Goal: Task Accomplishment & Management: Complete application form

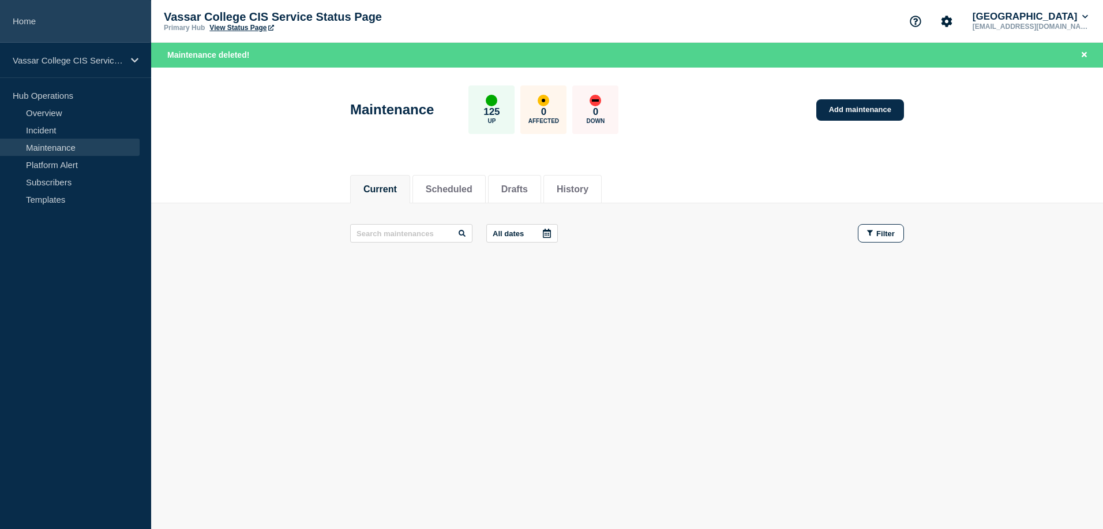
click at [34, 28] on link "Home" at bounding box center [75, 21] width 151 height 43
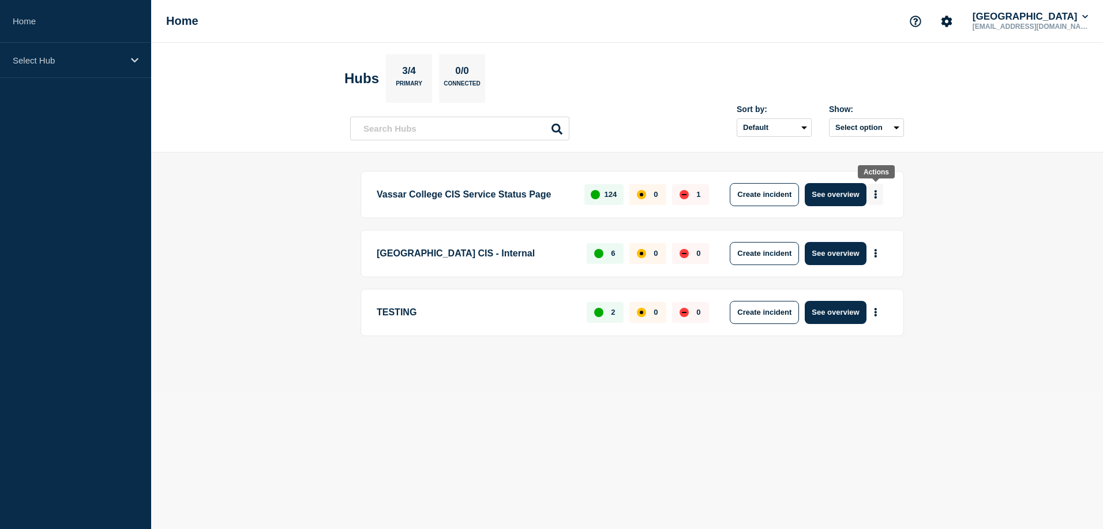
click at [876, 196] on icon "More actions" at bounding box center [876, 194] width 2 height 9
click at [893, 227] on button "Create maintenance" at bounding box center [872, 230] width 78 height 10
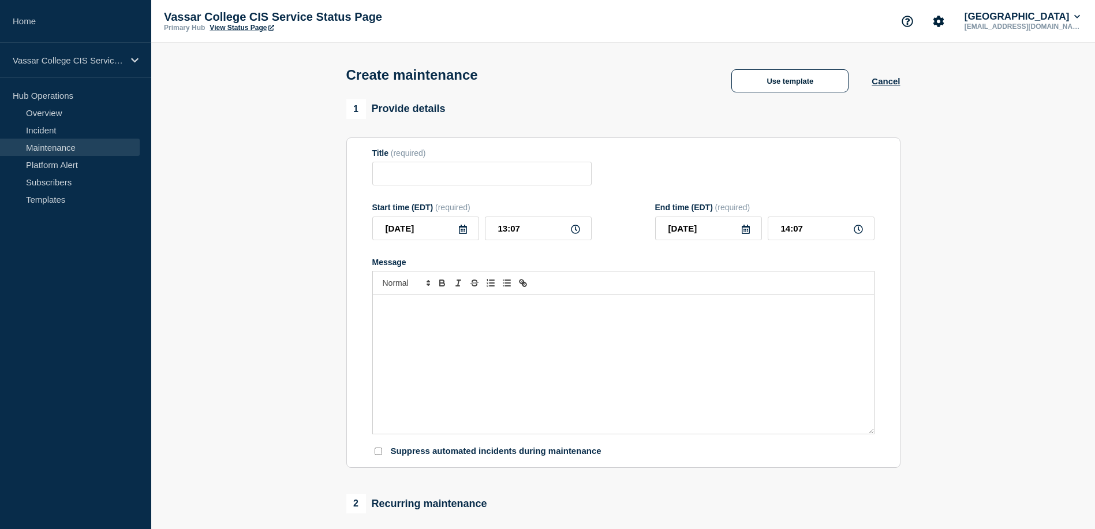
click at [62, 148] on link "Maintenance" at bounding box center [70, 146] width 140 height 17
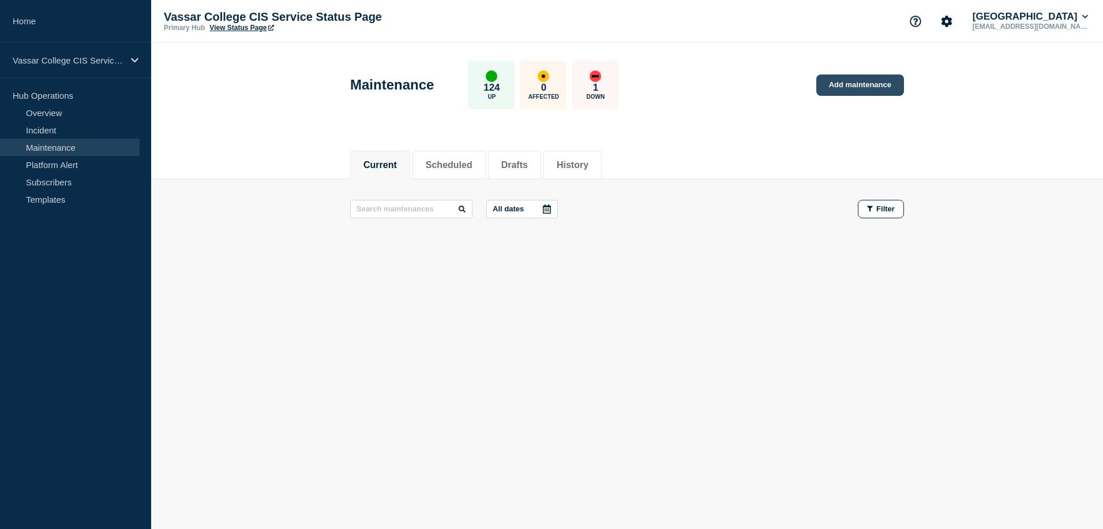
click at [879, 95] on link "Add maintenance" at bounding box center [861, 84] width 88 height 21
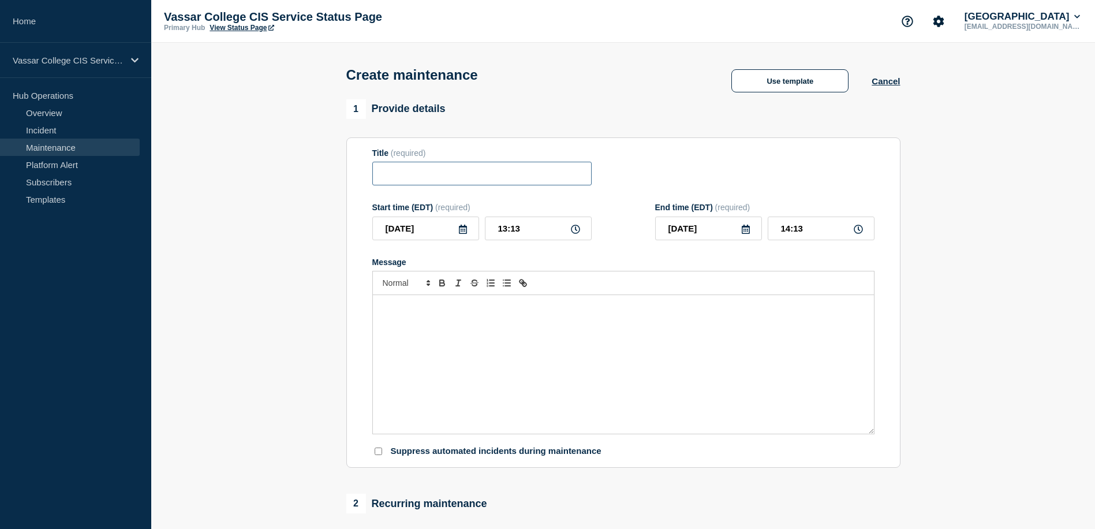
click at [522, 185] on input "Title" at bounding box center [481, 174] width 219 height 24
click at [803, 87] on button "Use template" at bounding box center [789, 80] width 117 height 23
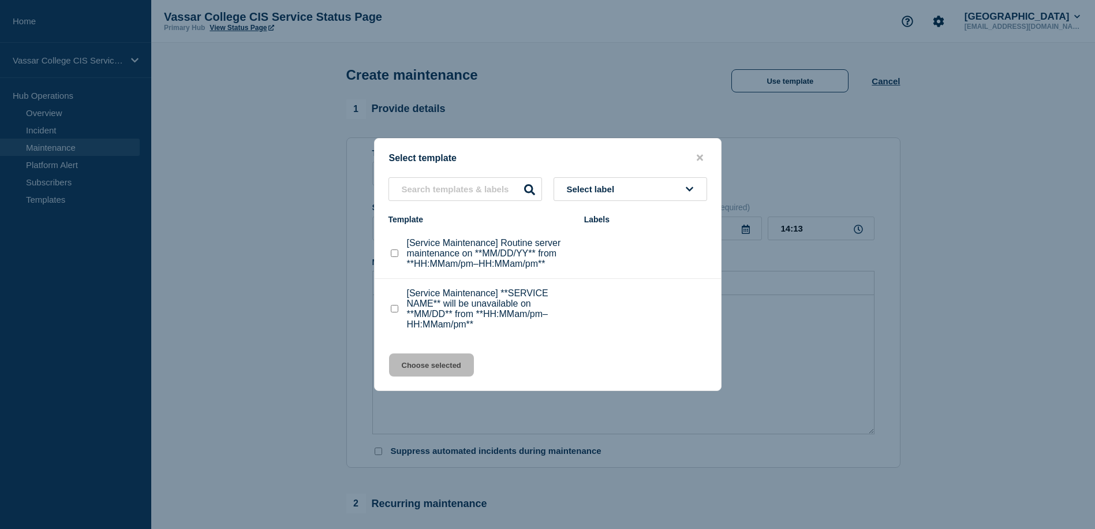
click at [394, 252] on checkbox"] "[Service Maintenance] Routine server maintenance on **MM/DD/YY** from **HH:MMam…" at bounding box center [395, 253] width 8 height 8
checkbox checkbox"] "true"
click at [456, 376] on button "Choose selected" at bounding box center [431, 364] width 85 height 23
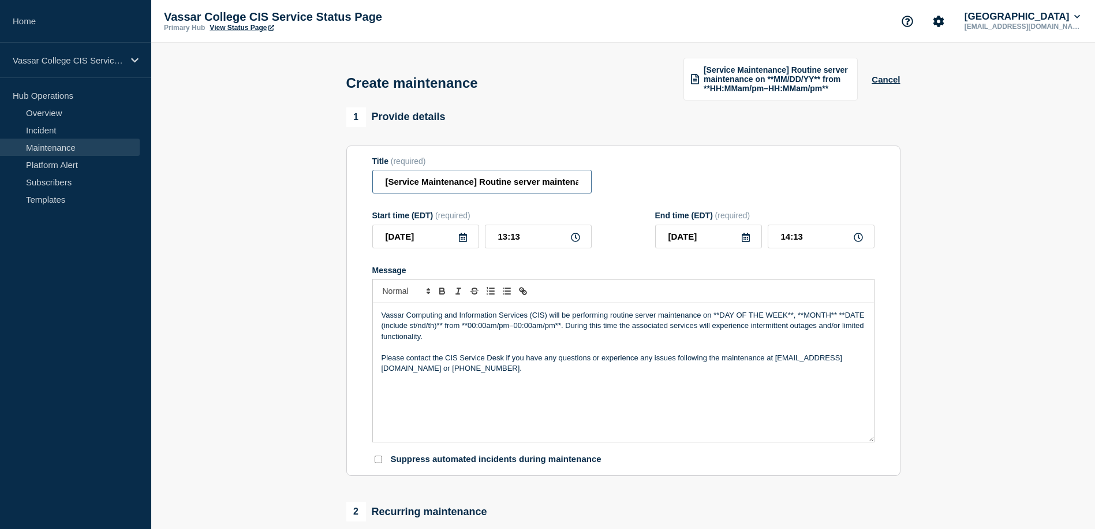
click at [479, 190] on input "[Service Maintenance] Routine server maintenance on **MM/DD/YY** from **HH:MMam…" at bounding box center [481, 182] width 219 height 24
click at [475, 190] on input "[Service Maintenance] Routine server maintenance on **MM/DD/YY** from **HH:MMam…" at bounding box center [481, 182] width 219 height 24
drag, startPoint x: 475, startPoint y: 190, endPoint x: 534, endPoint y: 190, distance: 58.9
click at [534, 190] on input "[Service Maintenance] Routine server maintenance on **MM/DD/YY** from **HH:MMam…" at bounding box center [481, 182] width 219 height 24
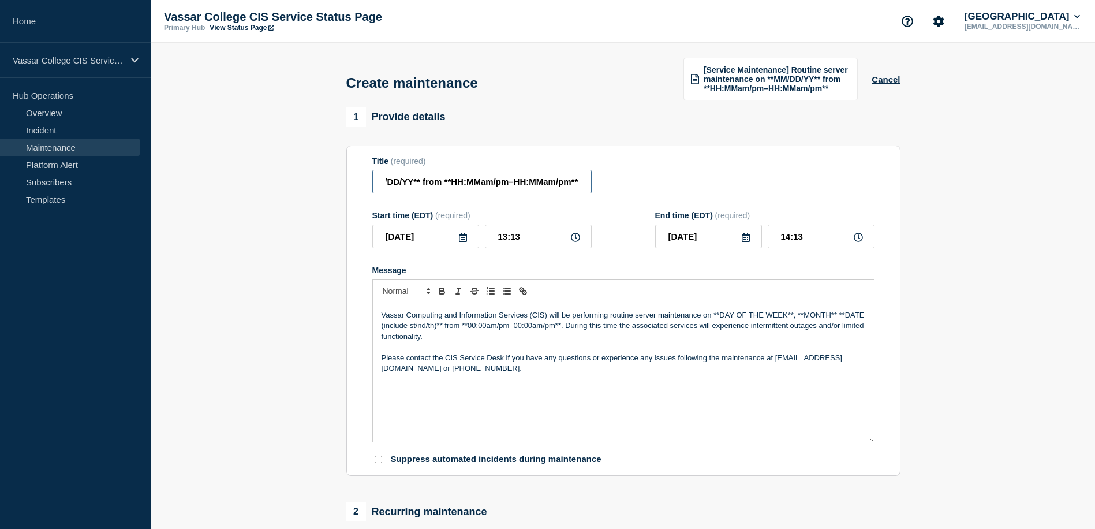
drag, startPoint x: 560, startPoint y: 190, endPoint x: 611, endPoint y: 188, distance: 50.2
click at [611, 188] on div "Title (required) [Service Maintenance] Multiple application maintenance on **MM…" at bounding box center [623, 175] width 502 height 38
click at [489, 191] on input "[Service Maintenance] Multiple application maintenance on **MM/DD/YY** from **H…" at bounding box center [481, 182] width 219 height 24
drag, startPoint x: 585, startPoint y: 190, endPoint x: 340, endPoint y: 182, distance: 244.2
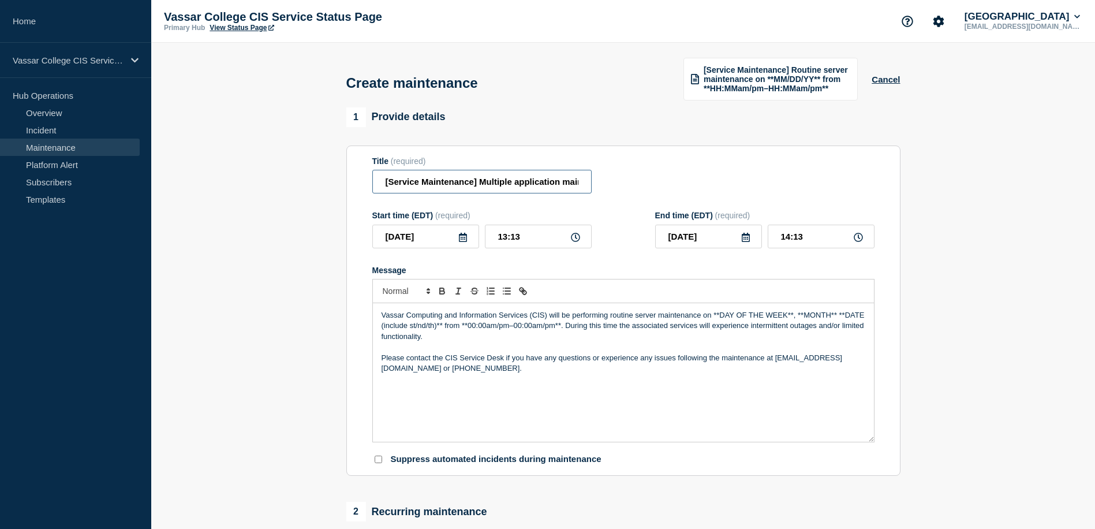
click at [340, 182] on div "1 Provide details Title (required) [Service Maintenance] Multiple application m…" at bounding box center [622, 507] width 567 height 801
click at [558, 193] on input "[Service Maintenance] Multiple application maintenance on **MM/DD/YY** from **H…" at bounding box center [481, 182] width 219 height 24
drag, startPoint x: 576, startPoint y: 190, endPoint x: 616, endPoint y: 188, distance: 39.9
click at [616, 188] on div "Title (required) [Service Maintenance] Multiple application under maintenance m…" at bounding box center [623, 175] width 502 height 38
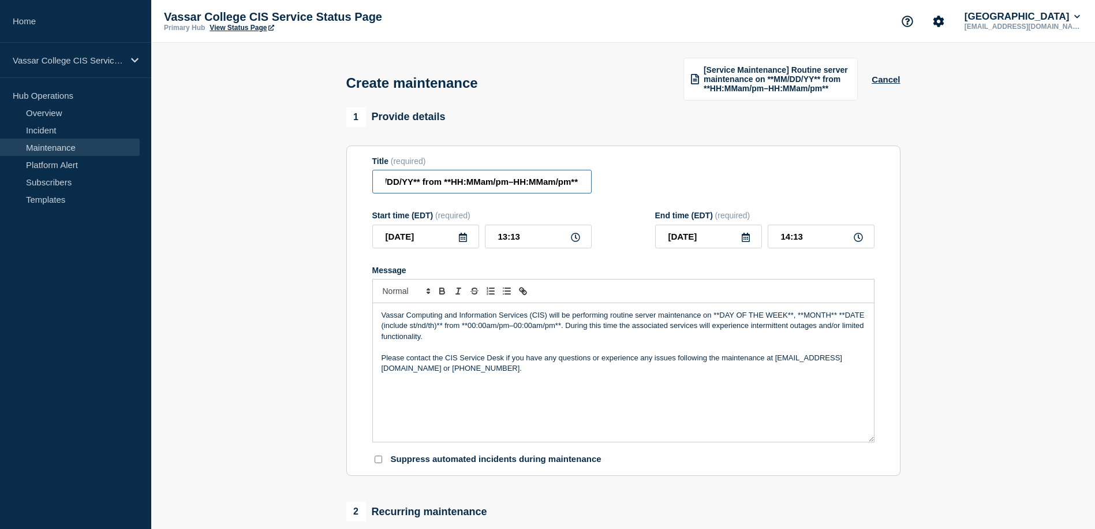
click at [413, 188] on input "[Service Maintenance] Multiple application under maintenance maintenance on **M…" at bounding box center [481, 182] width 219 height 24
drag, startPoint x: 481, startPoint y: 190, endPoint x: 601, endPoint y: 186, distance: 120.1
click at [601, 186] on div "Title (required) [Service Maintenance] Multiple application under maintenance m…" at bounding box center [623, 175] width 502 height 38
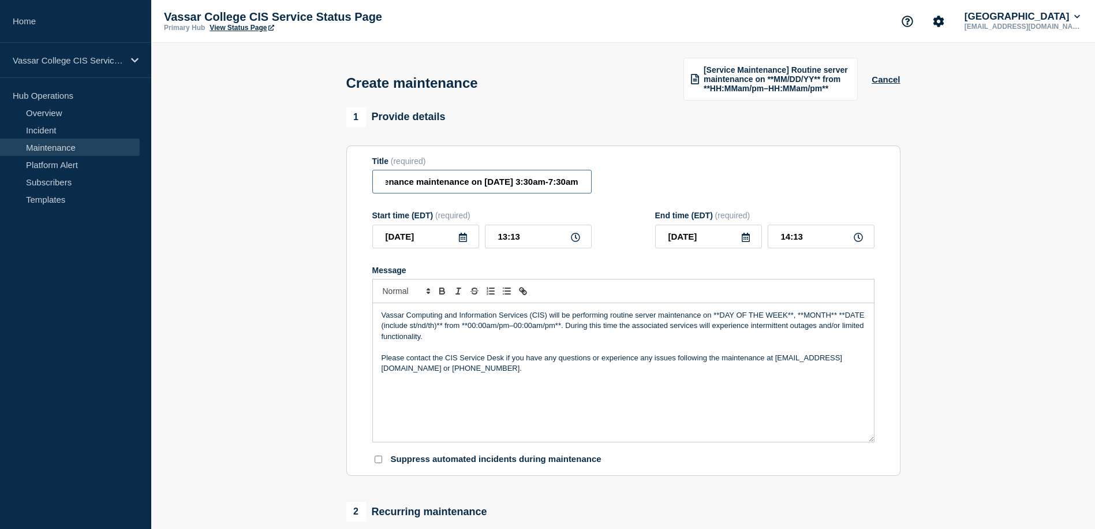
type input "[Service Maintenance] Multiple application under maintenance maintenance on [DA…"
click at [460, 242] on icon at bounding box center [463, 237] width 8 height 9
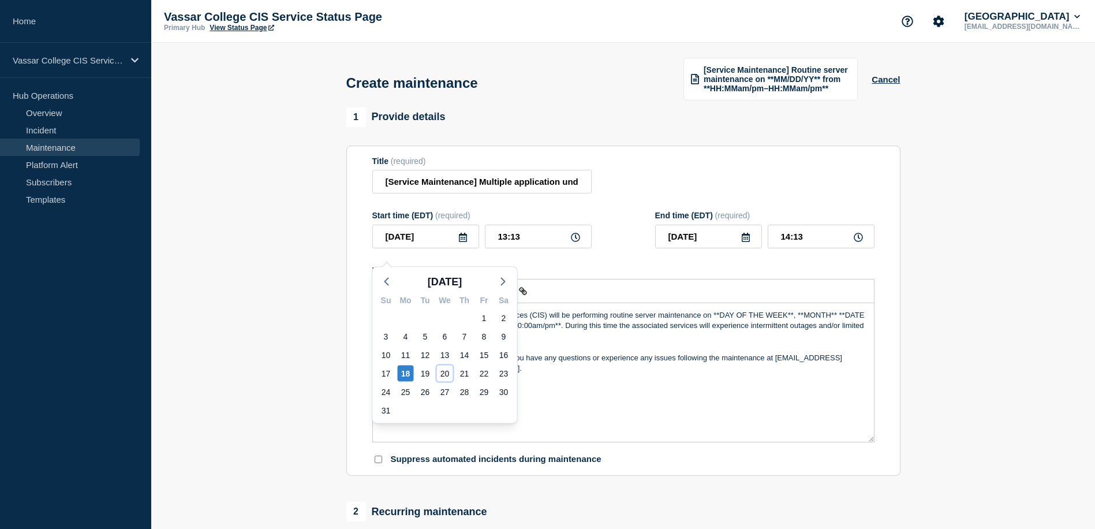
click at [441, 373] on div "20" at bounding box center [445, 373] width 16 height 16
type input "[DATE]"
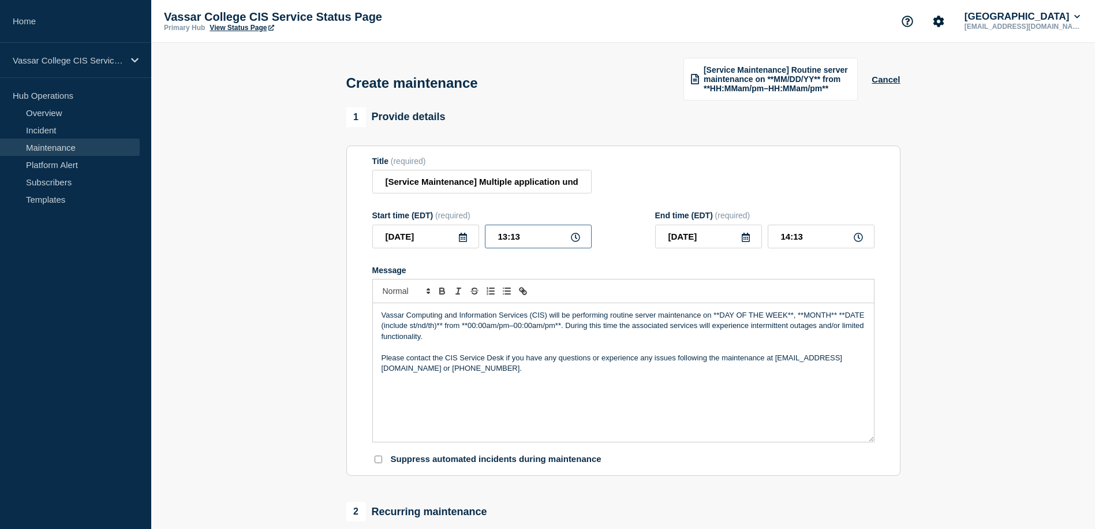
click at [551, 240] on input "13:13" at bounding box center [538, 236] width 107 height 24
drag, startPoint x: 550, startPoint y: 242, endPoint x: 465, endPoint y: 245, distance: 84.9
click at [466, 245] on div "[DATE] 13:13" at bounding box center [481, 236] width 219 height 24
type input "03:30"
drag, startPoint x: 817, startPoint y: 248, endPoint x: 722, endPoint y: 247, distance: 95.2
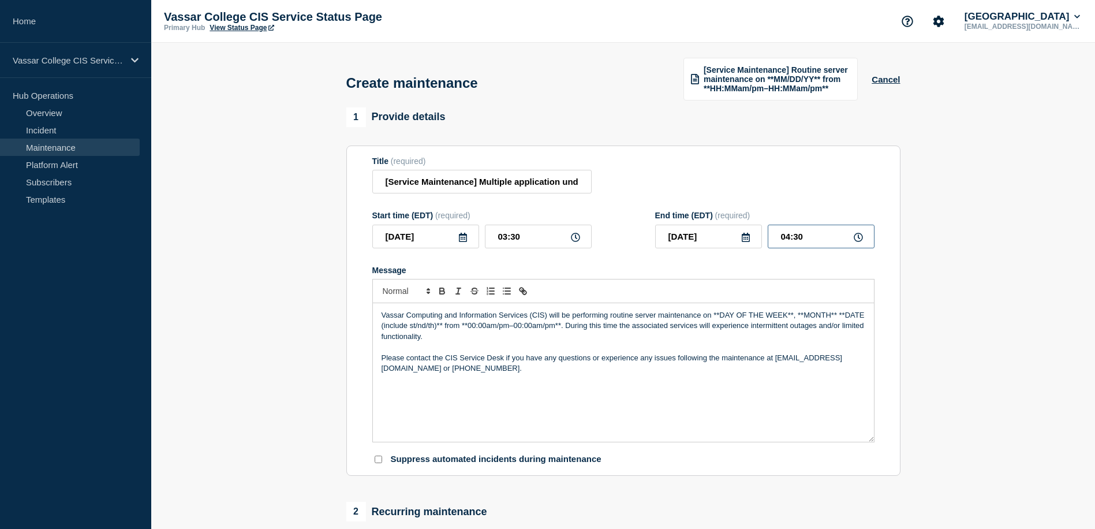
click at [722, 247] on div "[DATE] 04:30" at bounding box center [764, 236] width 219 height 24
type input "07:30"
drag, startPoint x: 717, startPoint y: 329, endPoint x: 724, endPoint y: 331, distance: 7.7
click at [724, 331] on p "Vassar Computing and Information Services (CIS) will be performing routine serv…" at bounding box center [623, 326] width 484 height 32
click at [713, 330] on p "Vassar Computing and Information Services (CIS) will be performing routine serv…" at bounding box center [623, 326] width 484 height 32
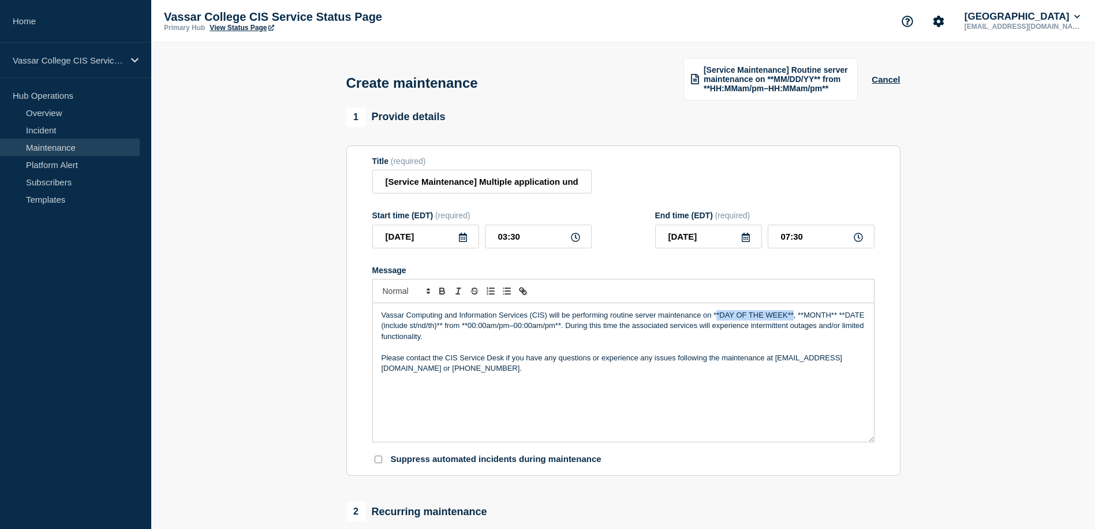
drag, startPoint x: 715, startPoint y: 328, endPoint x: 792, endPoint y: 327, distance: 77.3
click at [792, 327] on p "Vassar Computing and Information Services (CIS) will be performing routine serv…" at bounding box center [623, 326] width 484 height 32
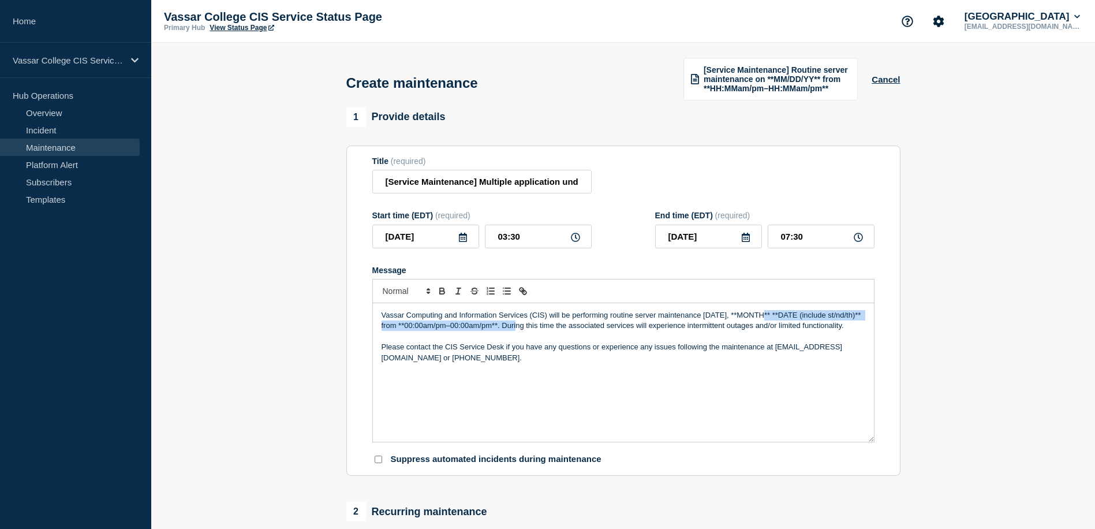
drag, startPoint x: 754, startPoint y: 327, endPoint x: 532, endPoint y: 342, distance: 222.1
click at [532, 331] on p "Vassar Computing and Information Services (CIS) will be performing routine serv…" at bounding box center [623, 320] width 484 height 21
click at [772, 342] on p "Message" at bounding box center [623, 336] width 484 height 10
click at [759, 331] on p "Vassar Computing and Information Services (CIS) will be performing routine serv…" at bounding box center [623, 320] width 484 height 21
drag, startPoint x: 751, startPoint y: 341, endPoint x: 607, endPoint y: 345, distance: 144.3
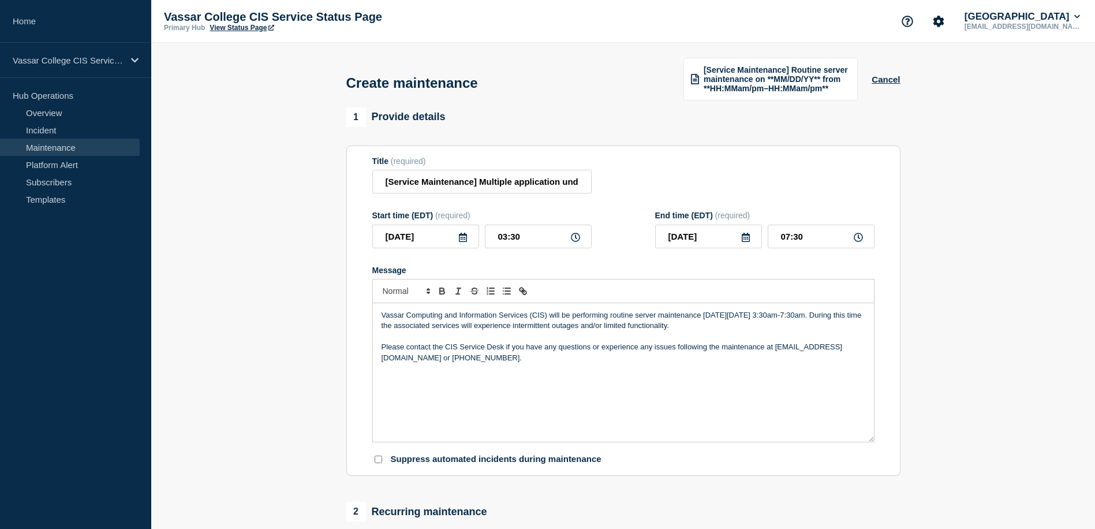
click at [559, 331] on p "Vassar Computing and Information Services (CIS) will be performing routine serv…" at bounding box center [623, 320] width 484 height 21
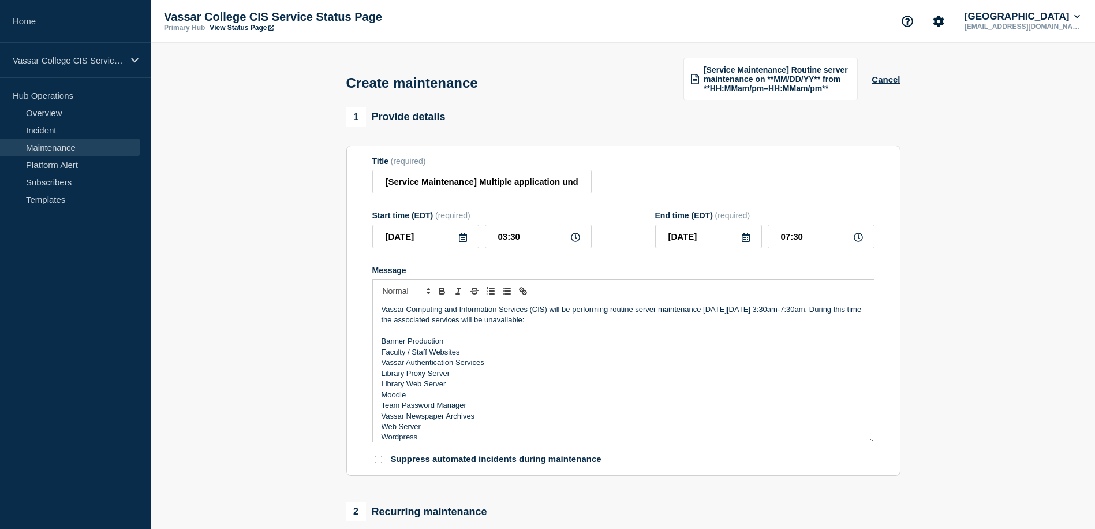
scroll to position [35, 0]
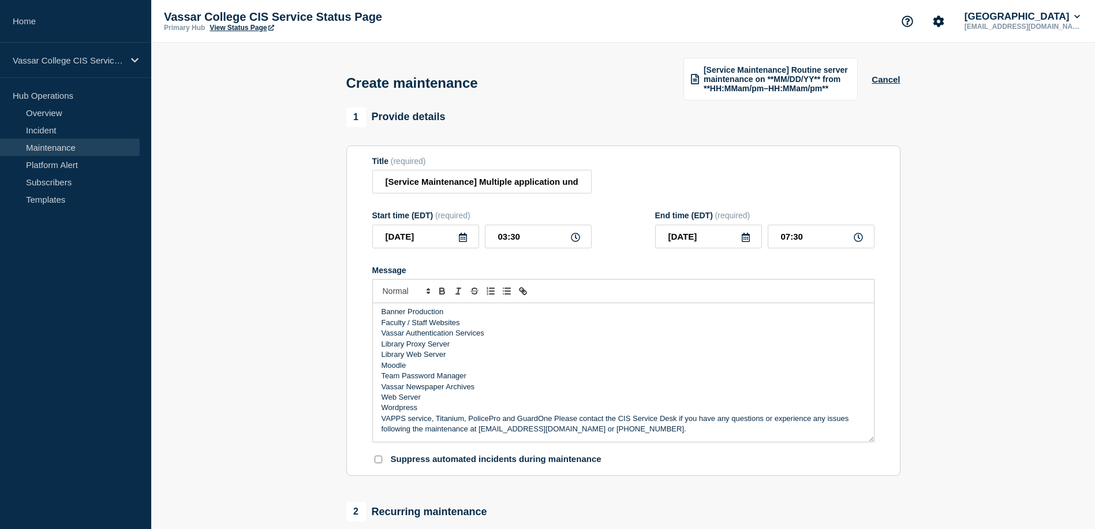
click at [437, 432] on p "VAPPS service, Titanium, PolicePro and GuardOne Please contact the CIS Service …" at bounding box center [623, 423] width 484 height 21
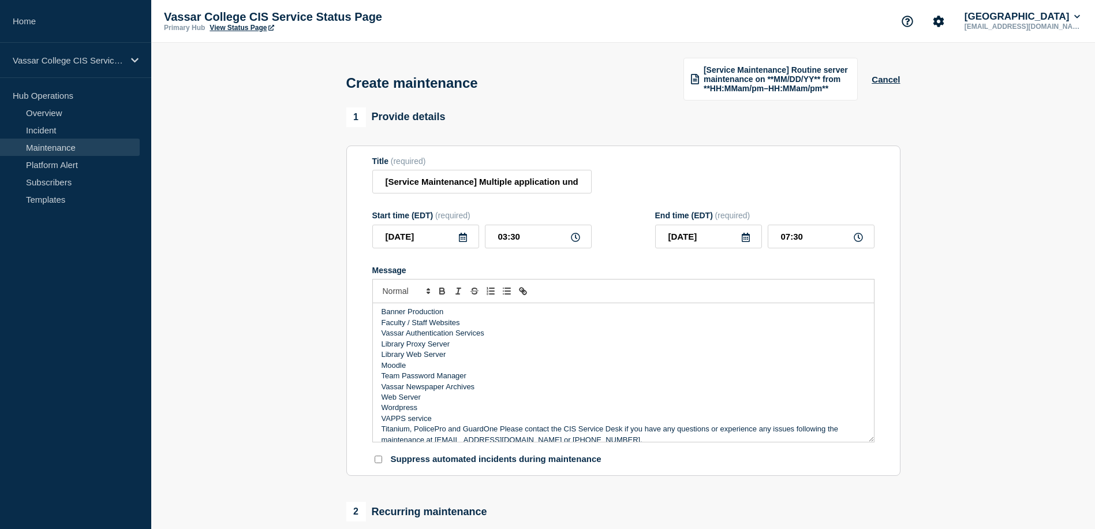
click at [414, 444] on p "Titanium, PolicePro and GuardOne Please contact the CIS Service Desk if you hav…" at bounding box center [623, 434] width 484 height 21
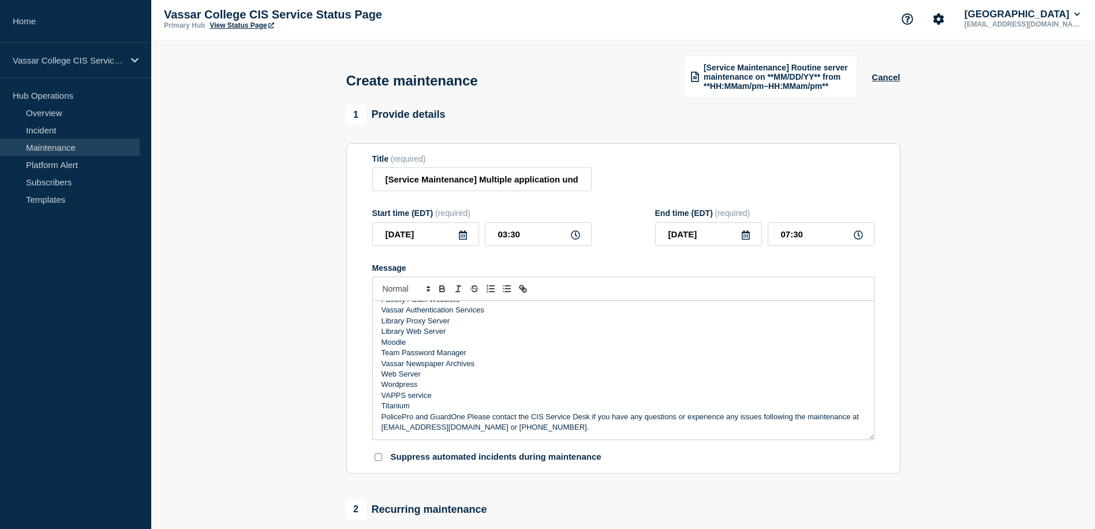
click at [431, 432] on p "PolicePro and GuardOne Please contact the CIS Service Desk if you have any ques…" at bounding box center [623, 421] width 484 height 21
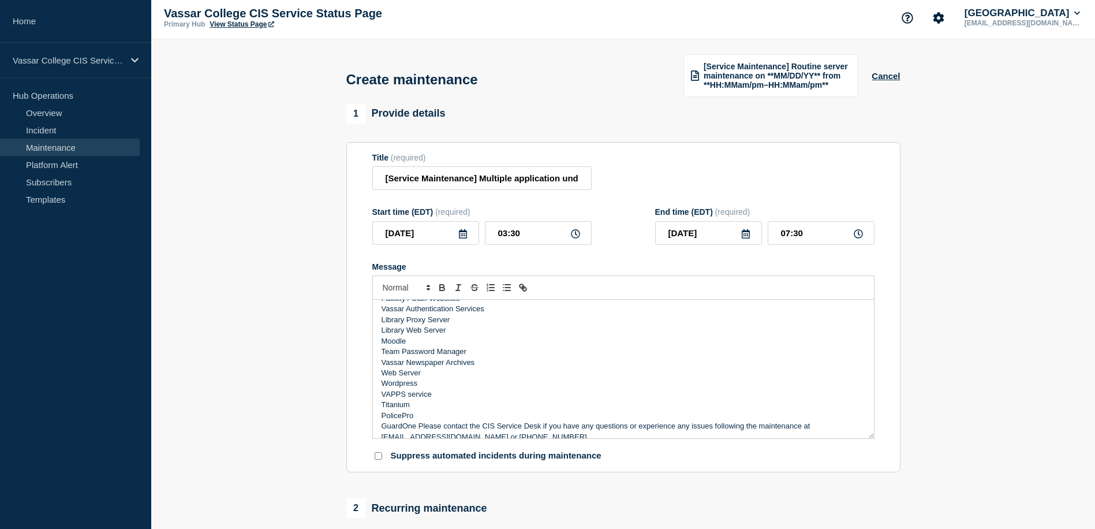
click at [417, 439] on p "GuardOne Please contact the CIS Service Desk if you have any questions or exper…" at bounding box center [623, 431] width 484 height 21
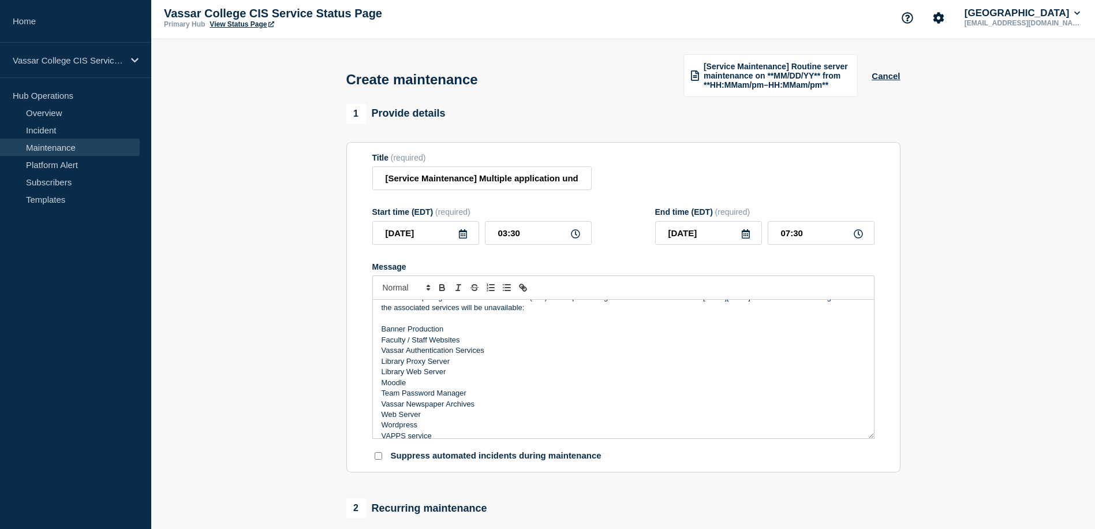
scroll to position [0, 0]
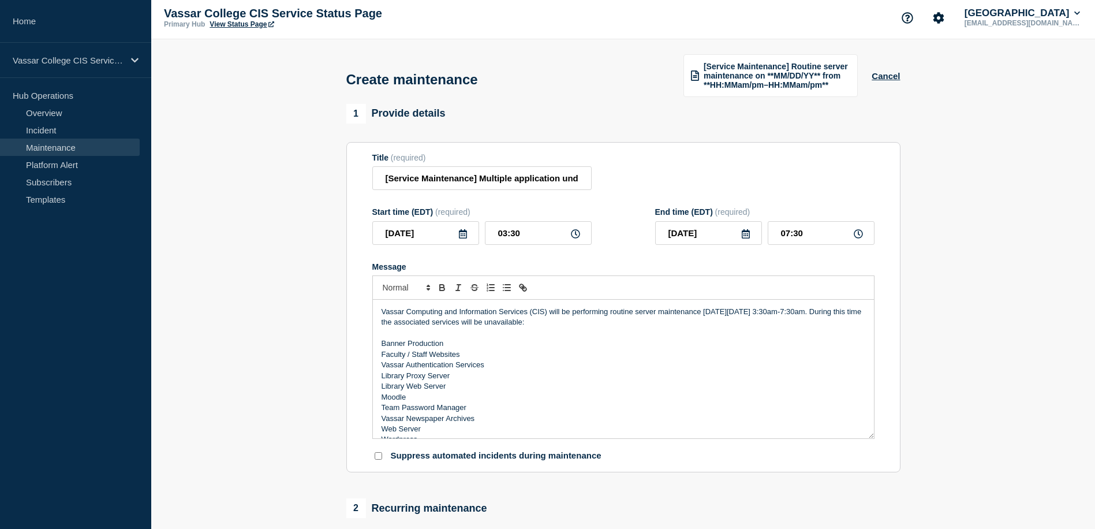
click at [385, 349] on p "Banner Production" at bounding box center [623, 343] width 484 height 10
click at [387, 349] on p "Banner Production" at bounding box center [623, 343] width 484 height 10
click at [384, 349] on p "Banner Production" at bounding box center [623, 343] width 484 height 10
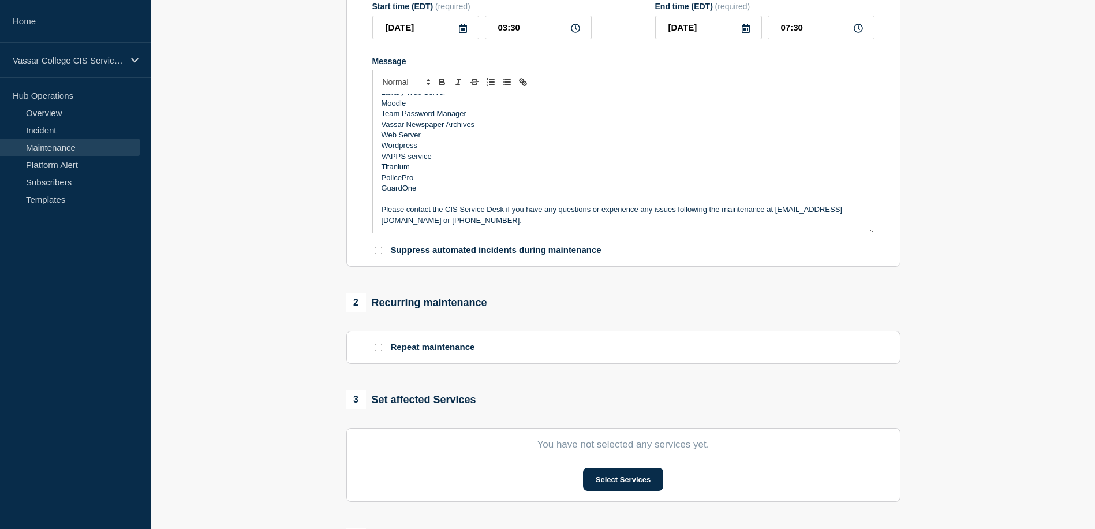
scroll to position [271, 0]
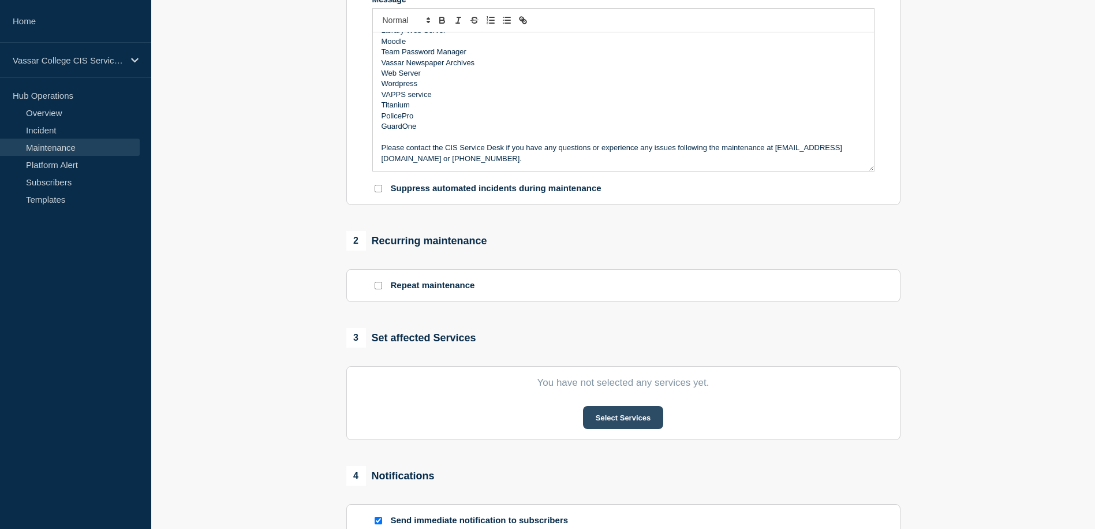
click at [608, 429] on button "Select Services" at bounding box center [623, 417] width 80 height 23
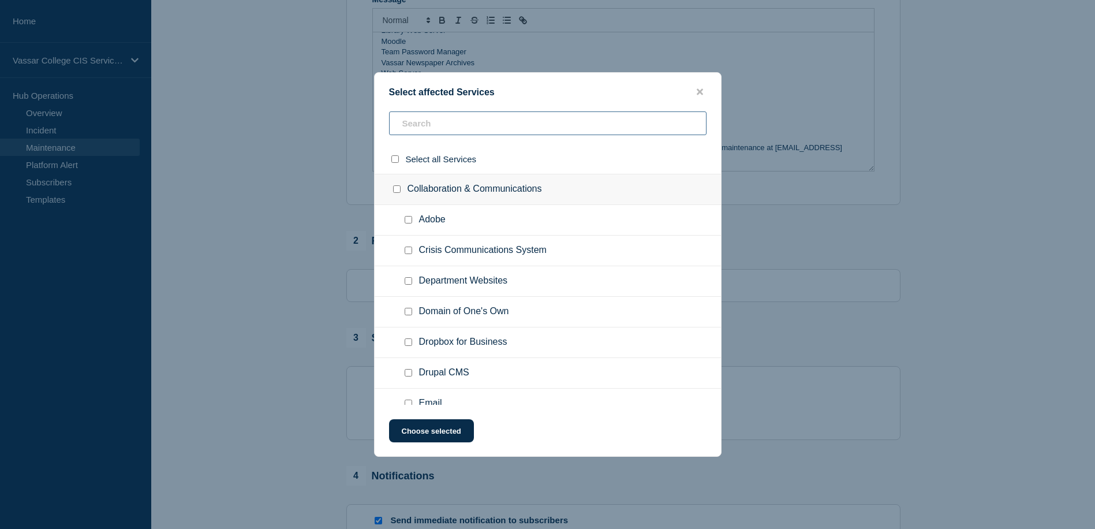
click at [481, 117] on input "text" at bounding box center [547, 123] width 317 height 24
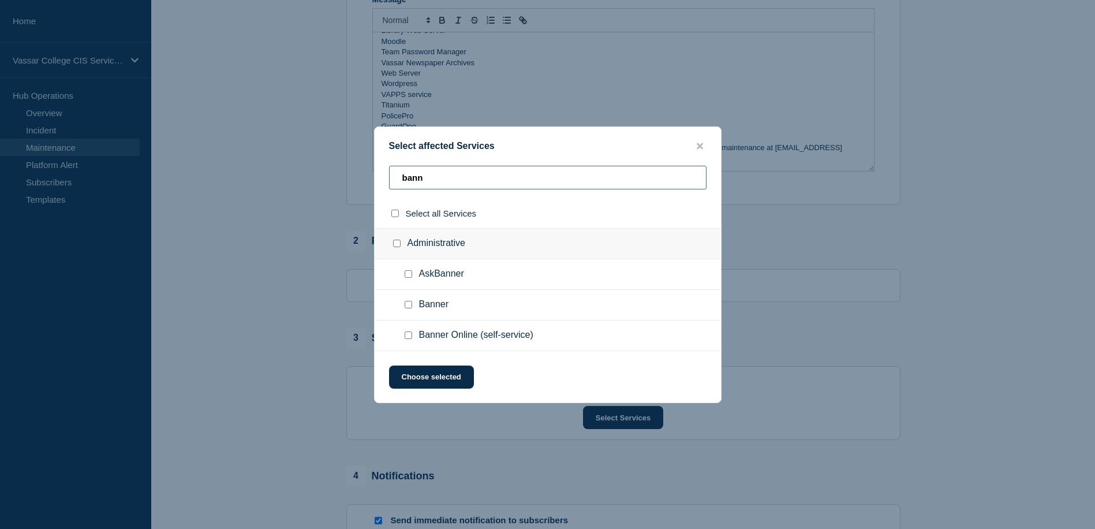
type input "bann"
click at [397, 244] on input "Administrative checkbox" at bounding box center [397, 243] width 8 height 8
checkbox input "true"
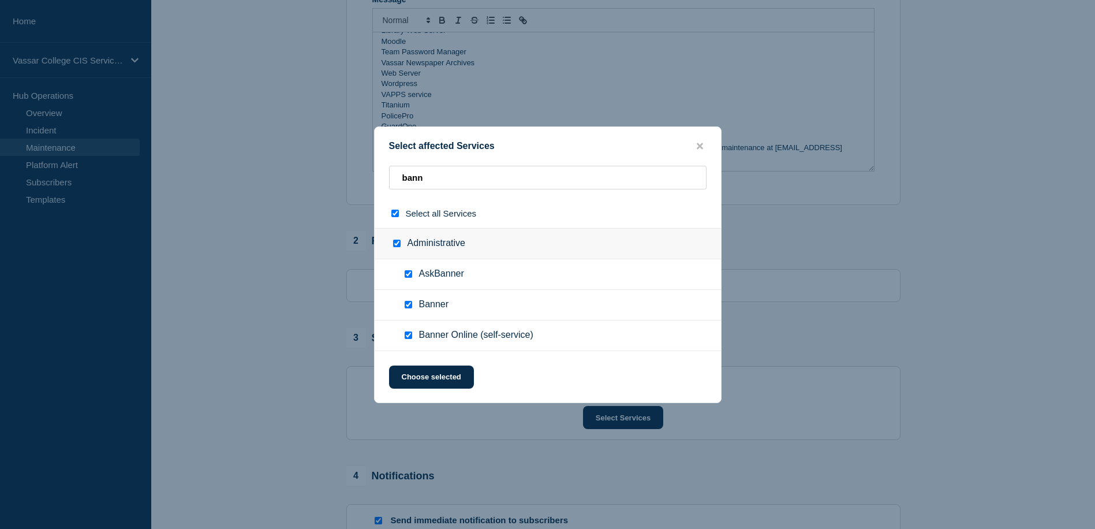
checkbox input "true"
click at [445, 383] on button "Choose selected" at bounding box center [431, 376] width 85 height 23
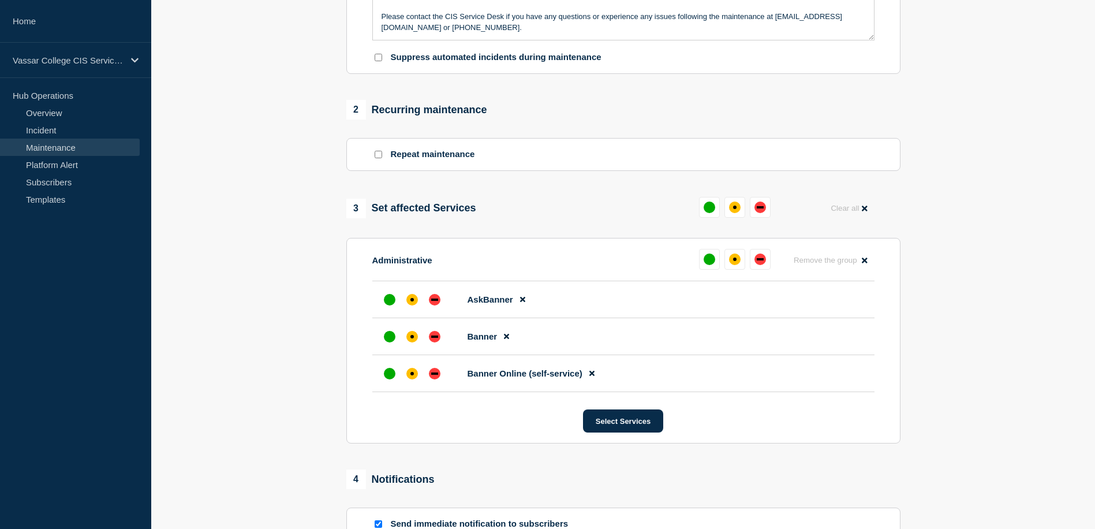
scroll to position [416, 0]
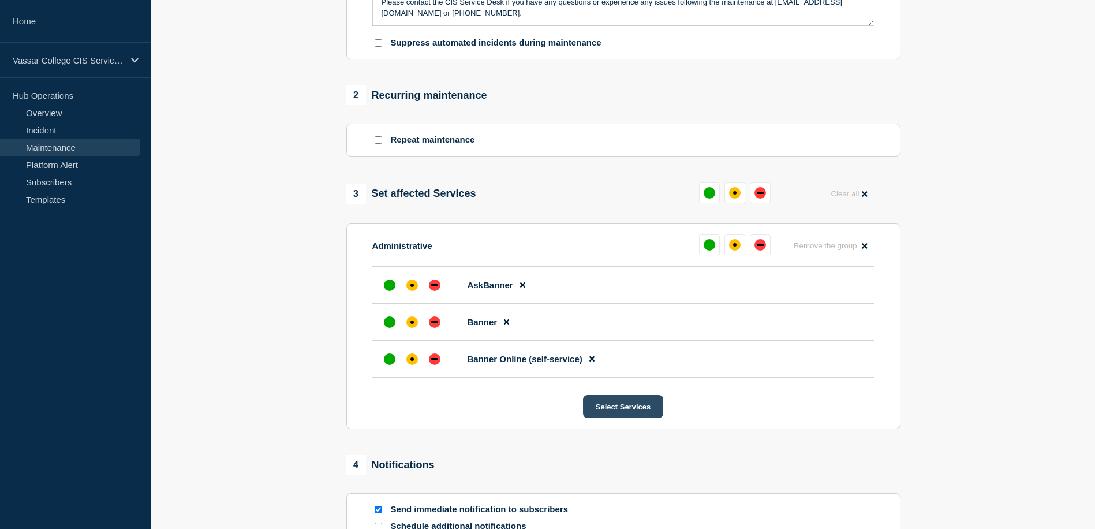
click at [617, 418] on button "Select Services" at bounding box center [623, 406] width 80 height 23
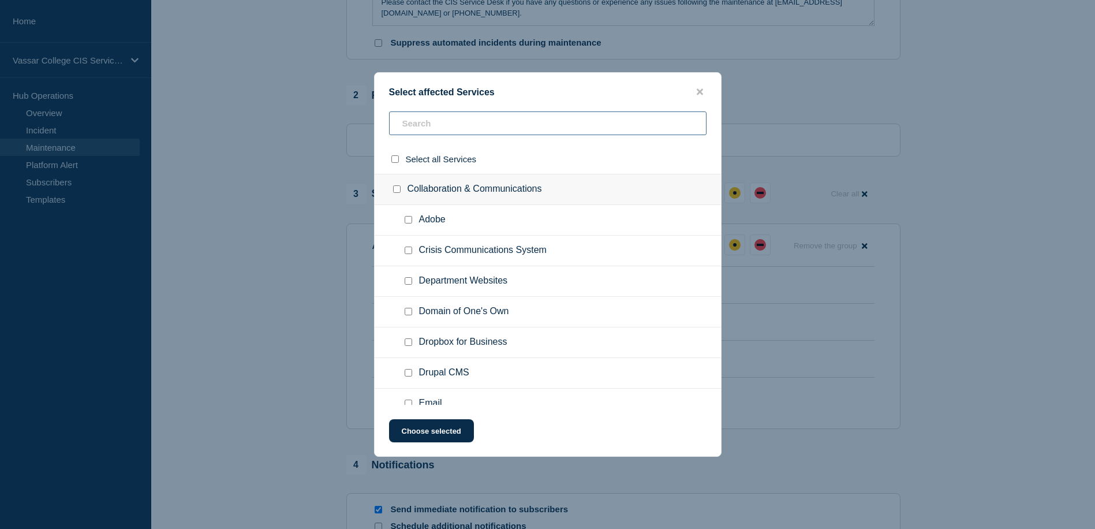
click at [518, 128] on input "text" at bounding box center [547, 123] width 317 height 24
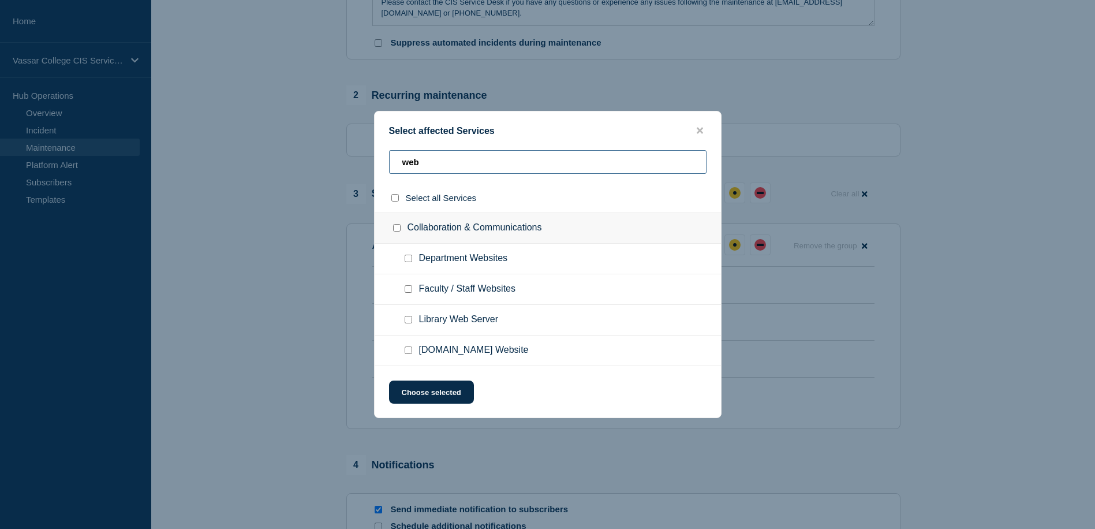
type input "web"
click at [407, 290] on input "Faculty / Staff Websites checkbox" at bounding box center [409, 289] width 8 height 8
checkbox input "true"
click at [439, 398] on button "Choose selected" at bounding box center [431, 391] width 85 height 23
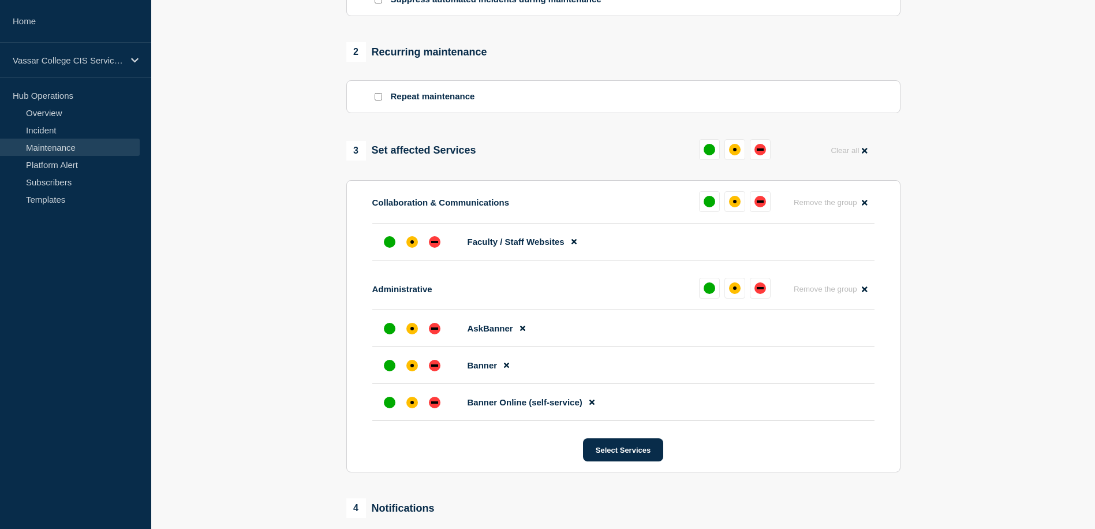
scroll to position [467, 0]
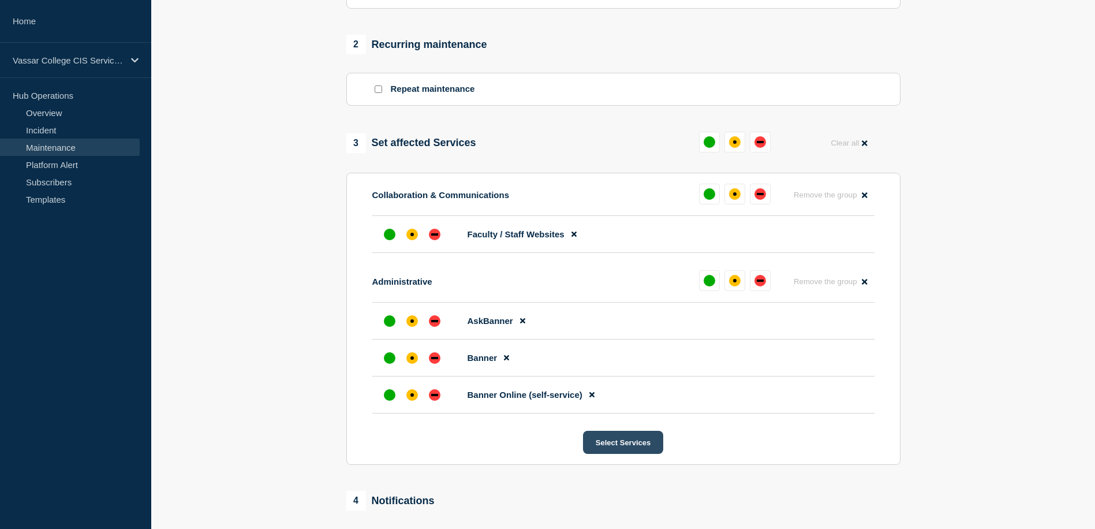
click at [636, 454] on button "Select Services" at bounding box center [623, 441] width 80 height 23
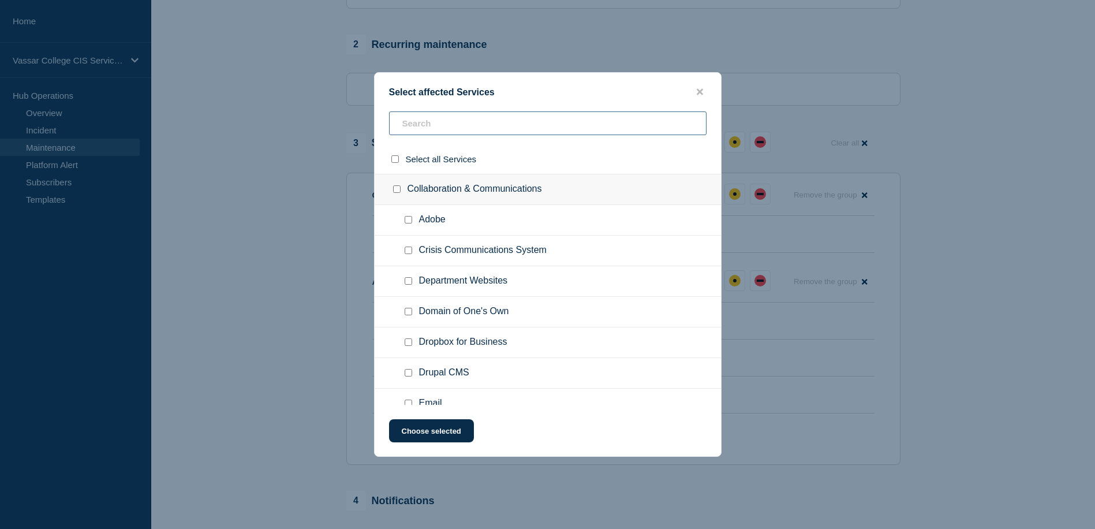
click at [506, 130] on input "text" at bounding box center [547, 123] width 317 height 24
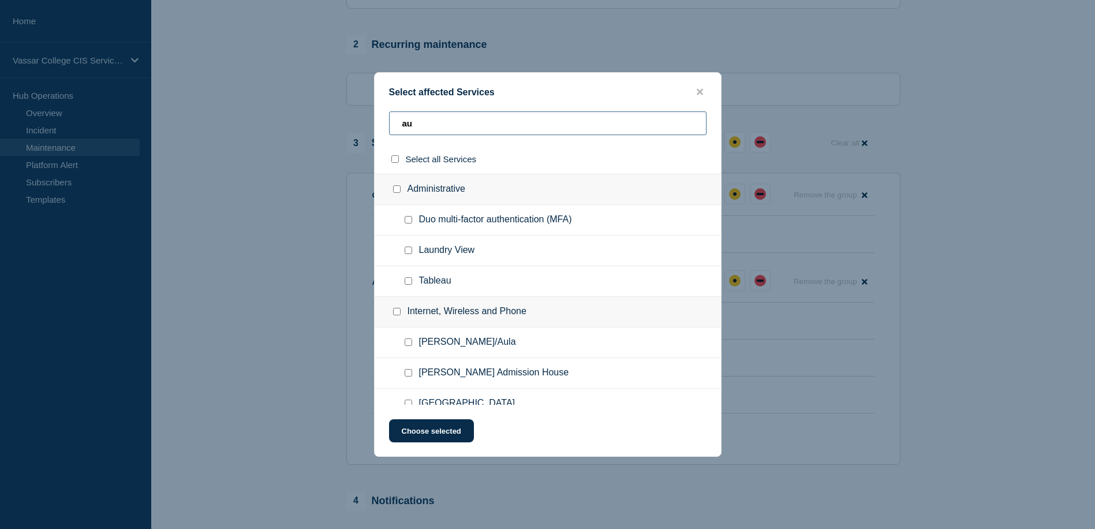
type input "a"
type input "V"
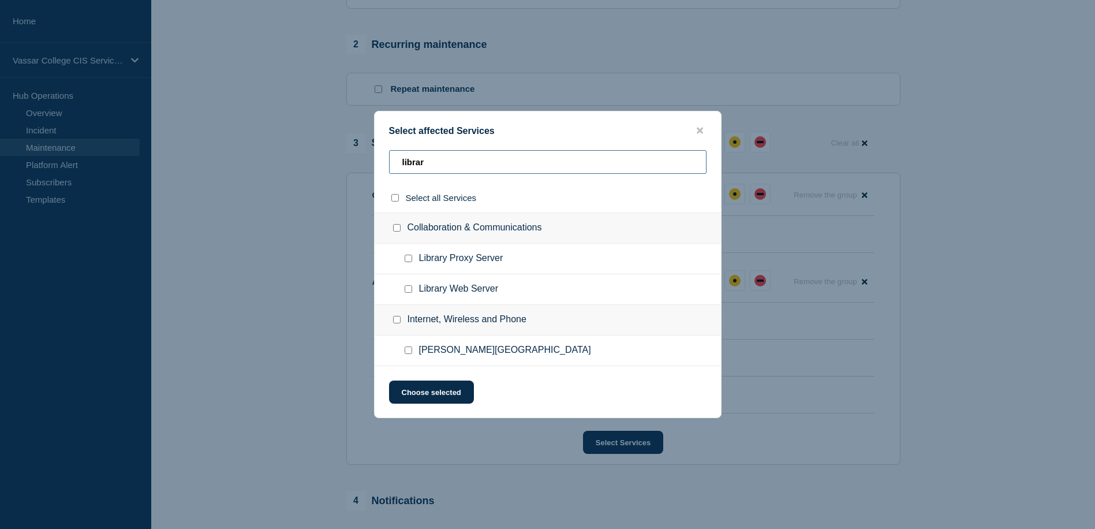
type input "librar"
click at [410, 258] on input "Library Proxy Server checkbox" at bounding box center [409, 258] width 8 height 8
checkbox input "true"
click at [409, 287] on input "Library Web Server checkbox" at bounding box center [409, 289] width 8 height 8
checkbox input "true"
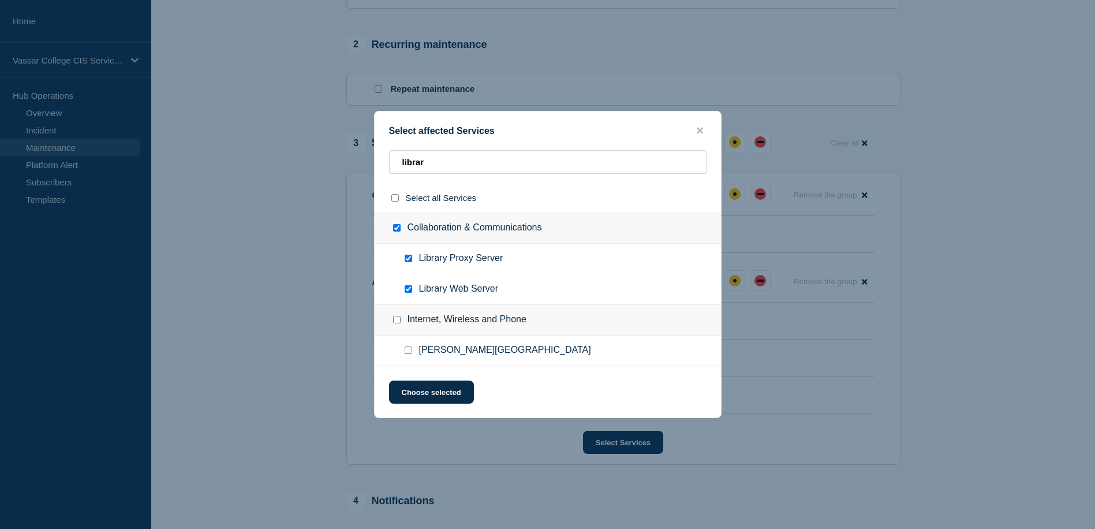
checkbox input "true"
click at [437, 394] on button "Choose selected" at bounding box center [431, 391] width 85 height 23
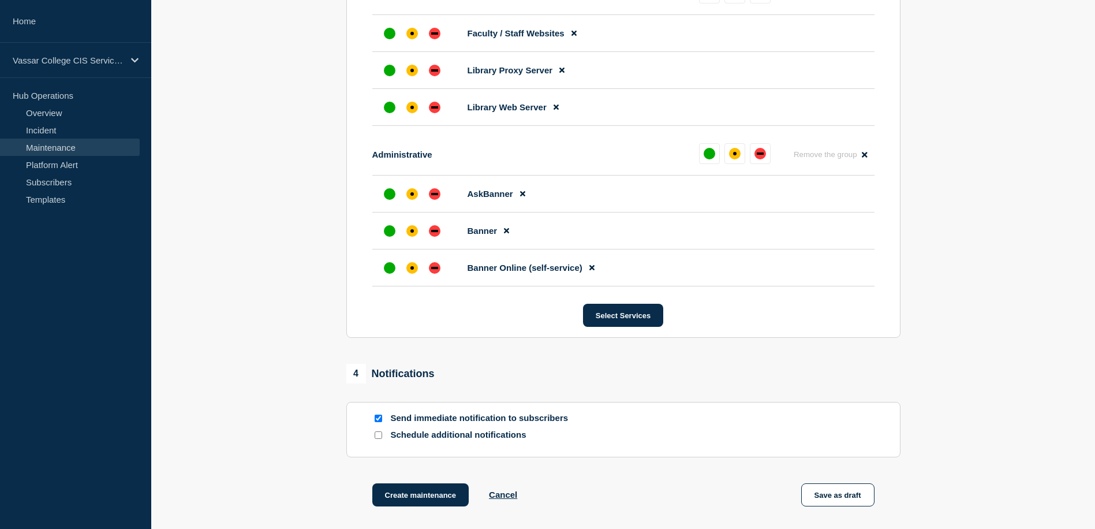
scroll to position [715, 0]
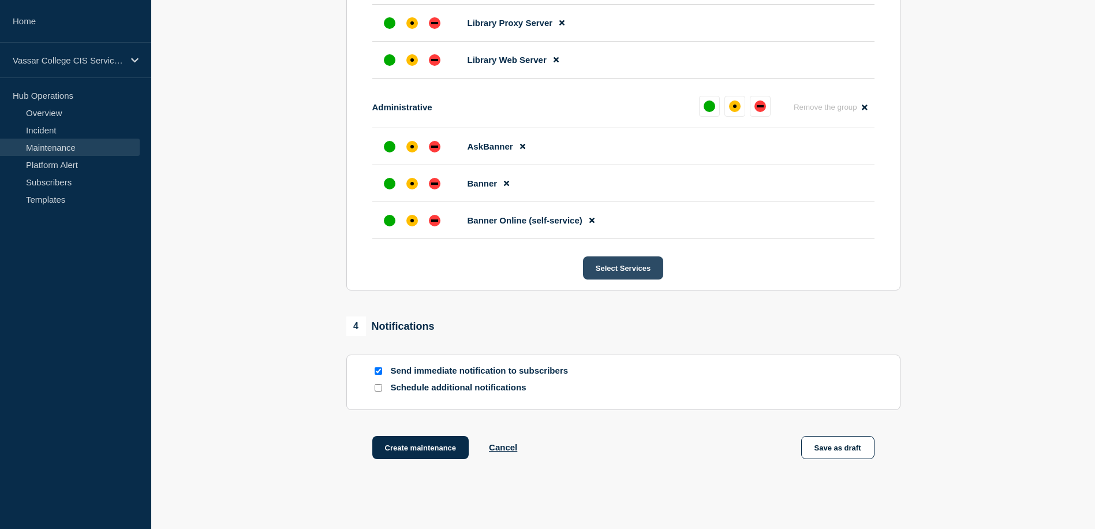
click at [634, 279] on button "Select Services" at bounding box center [623, 267] width 80 height 23
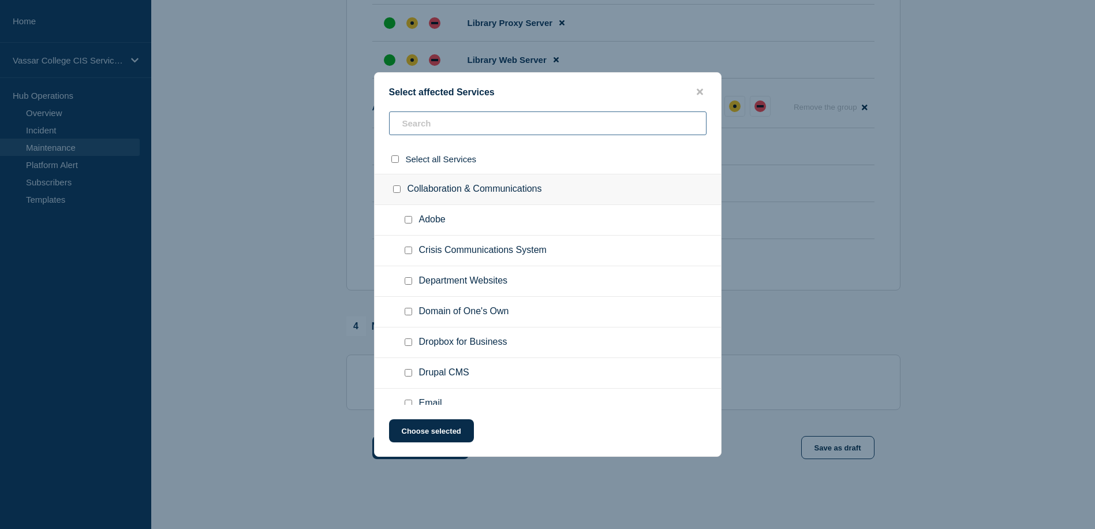
click at [494, 124] on input "text" at bounding box center [547, 123] width 317 height 24
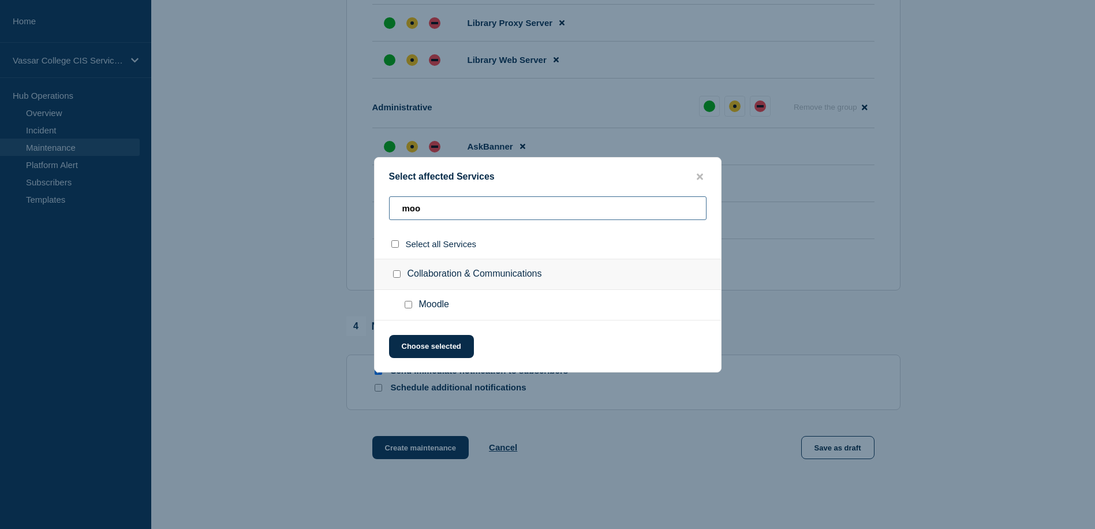
type input "moo"
click at [410, 306] on input "Moodle checkbox" at bounding box center [409, 305] width 8 height 8
checkbox input "true"
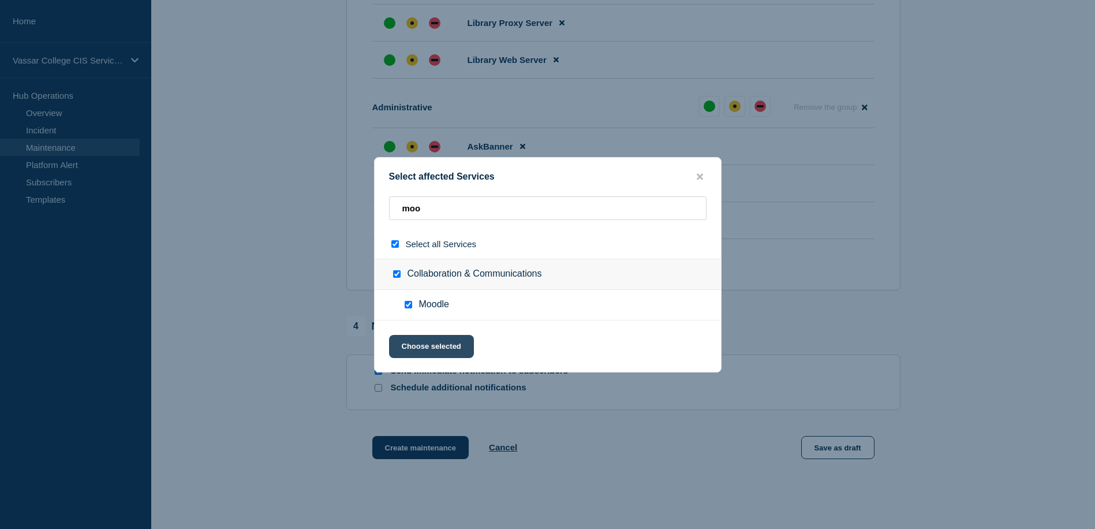
click at [441, 348] on button "Choose selected" at bounding box center [431, 346] width 85 height 23
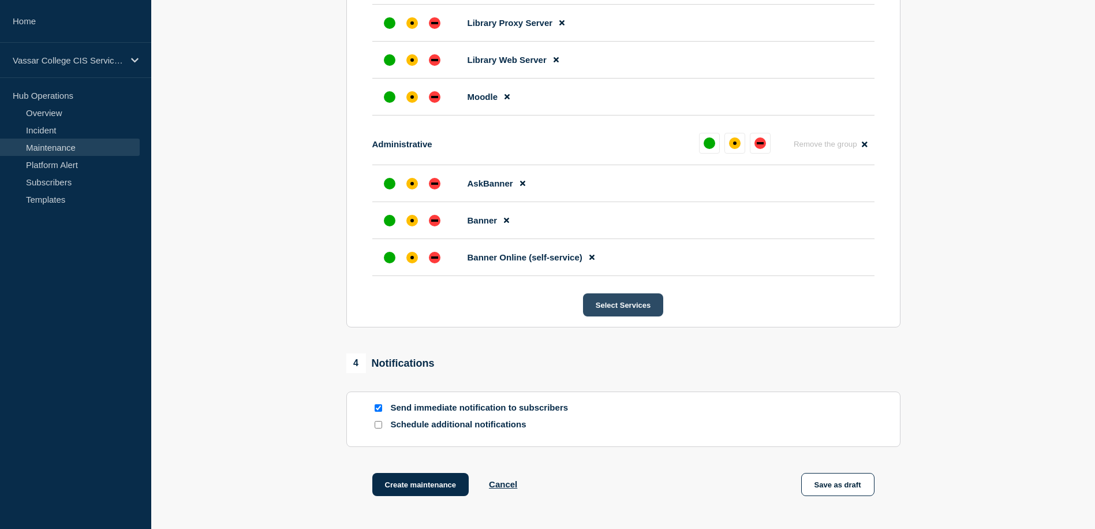
click at [607, 316] on button "Select Services" at bounding box center [623, 304] width 80 height 23
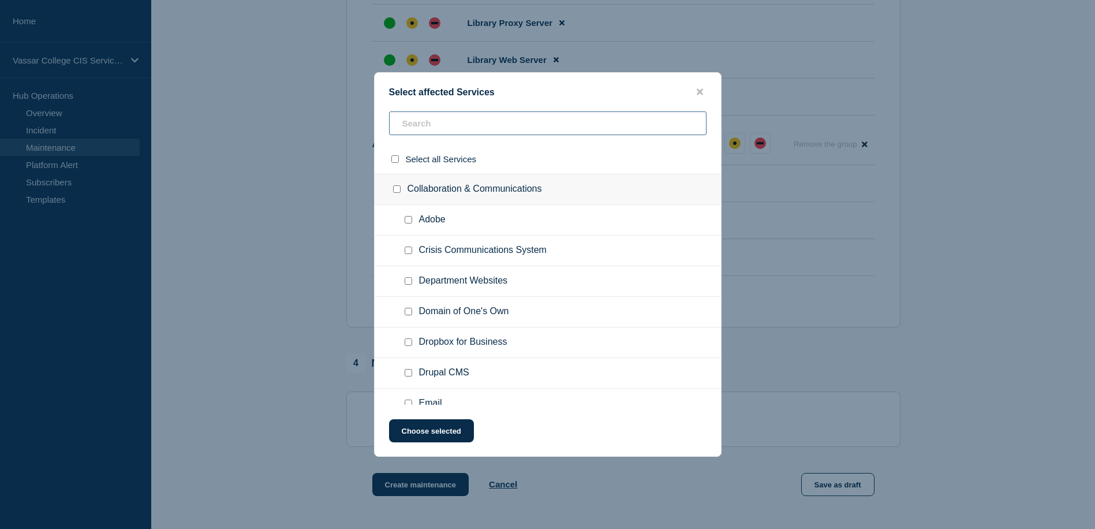
click at [473, 117] on input "text" at bounding box center [547, 123] width 317 height 24
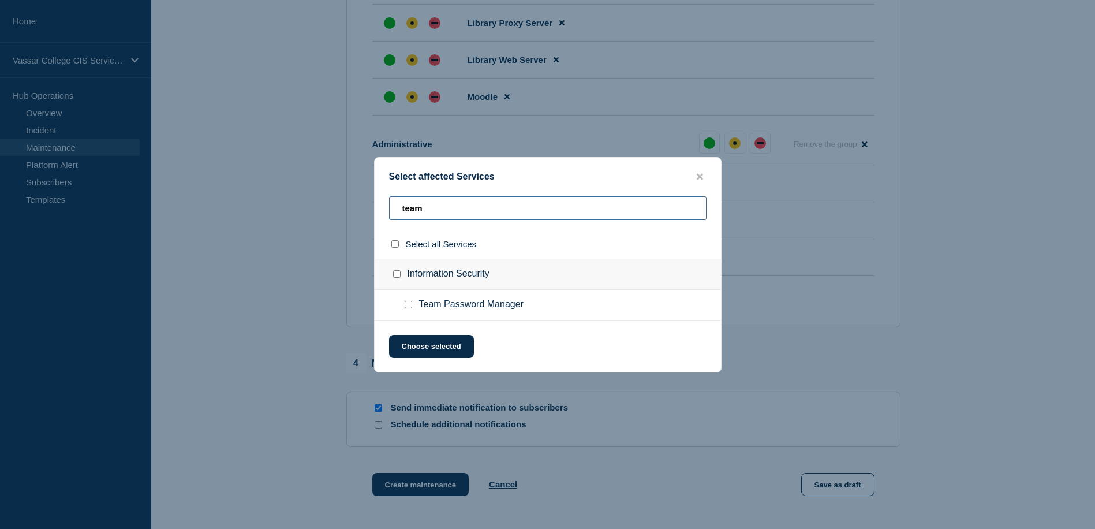
type input "team"
click at [393, 276] on input "Information Security checkbox" at bounding box center [397, 274] width 8 height 8
checkbox input "true"
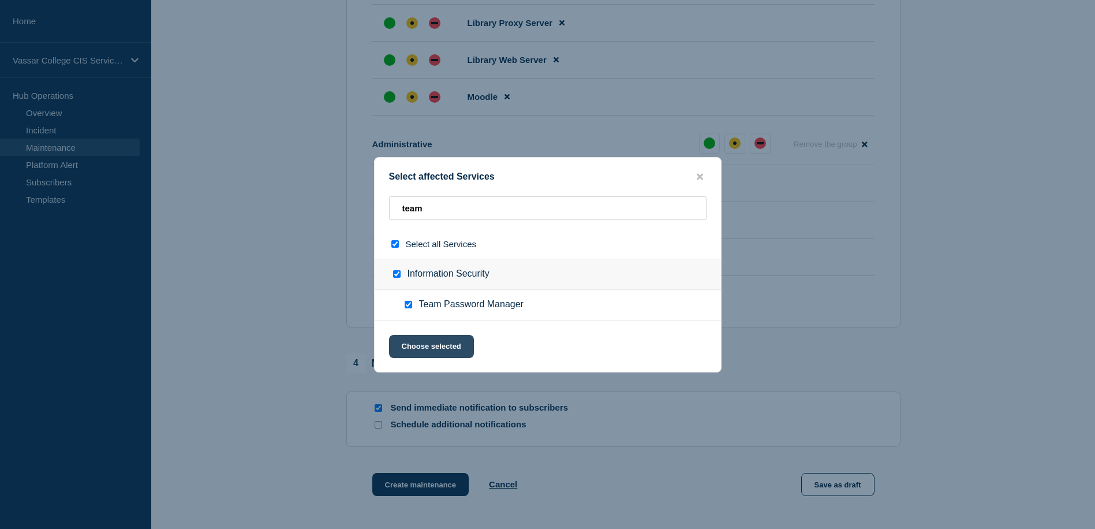
click at [436, 344] on button "Choose selected" at bounding box center [431, 346] width 85 height 23
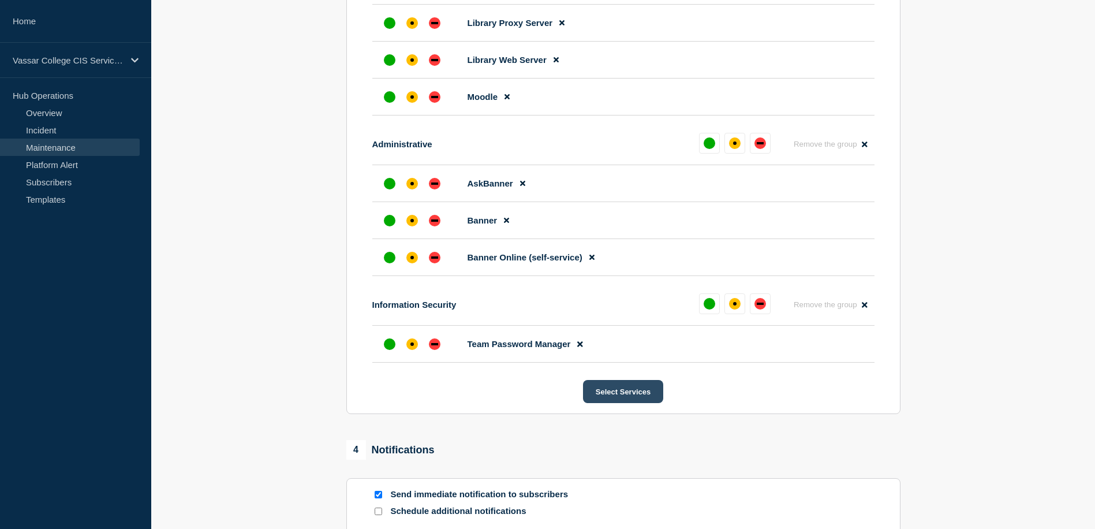
click at [621, 403] on button "Select Services" at bounding box center [623, 391] width 80 height 23
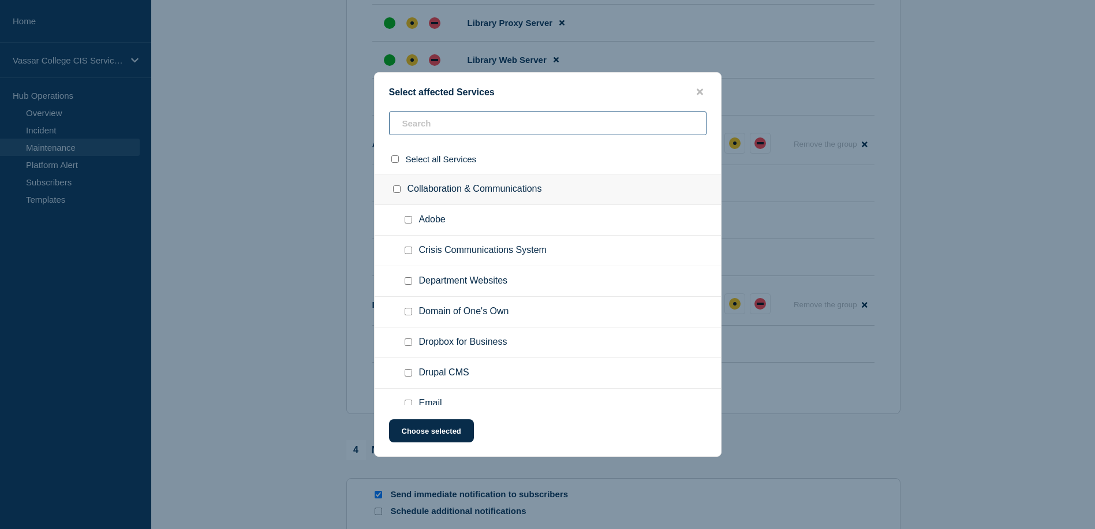
click at [463, 122] on input "text" at bounding box center [547, 123] width 317 height 24
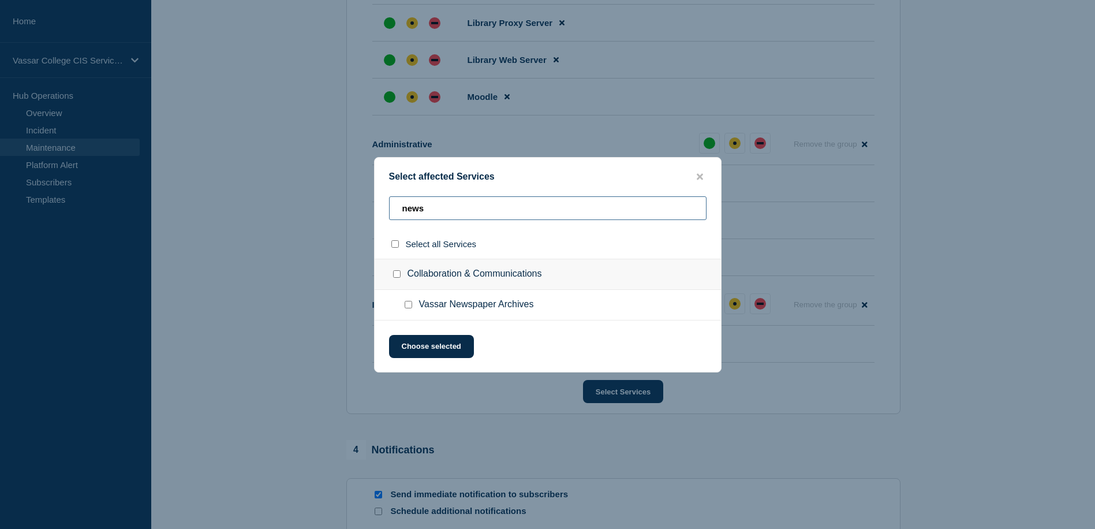
type input "news"
click at [410, 310] on div at bounding box center [410, 305] width 17 height 12
click at [410, 308] on input "Vassar Newspaper Archives checkbox" at bounding box center [409, 305] width 8 height 8
checkbox input "true"
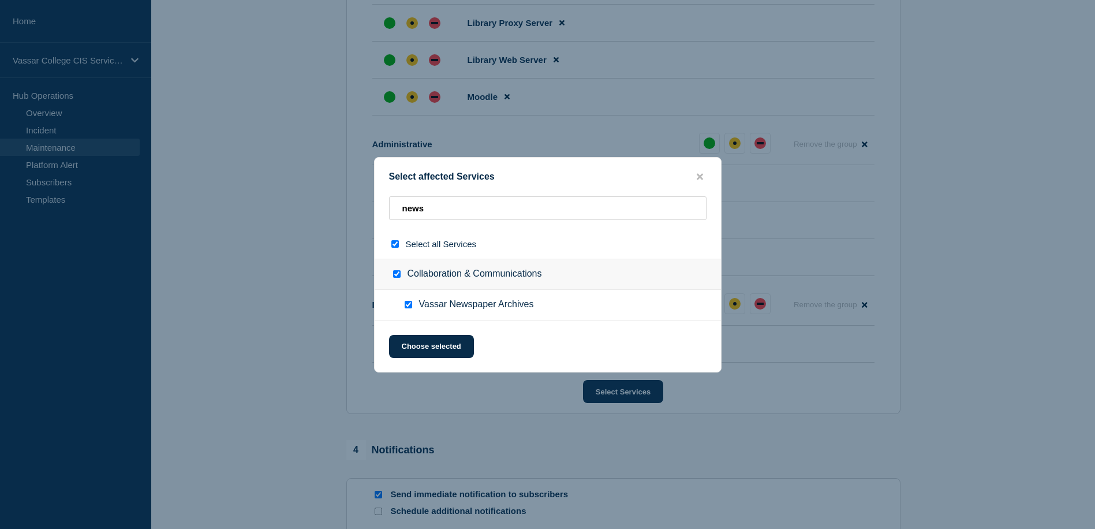
checkbox input "true"
click at [435, 347] on button "Choose selected" at bounding box center [431, 346] width 85 height 23
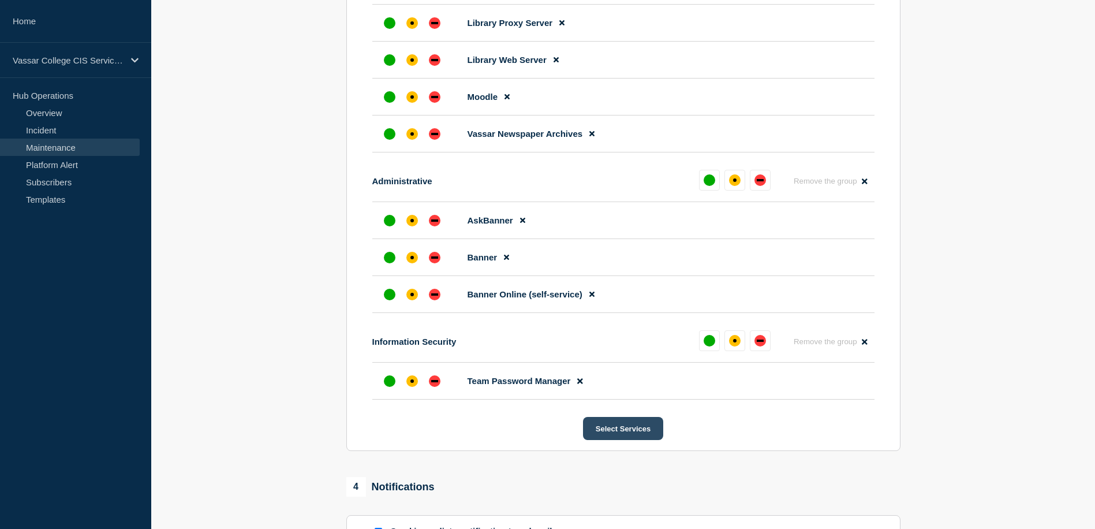
click at [651, 440] on button "Select Services" at bounding box center [623, 428] width 80 height 23
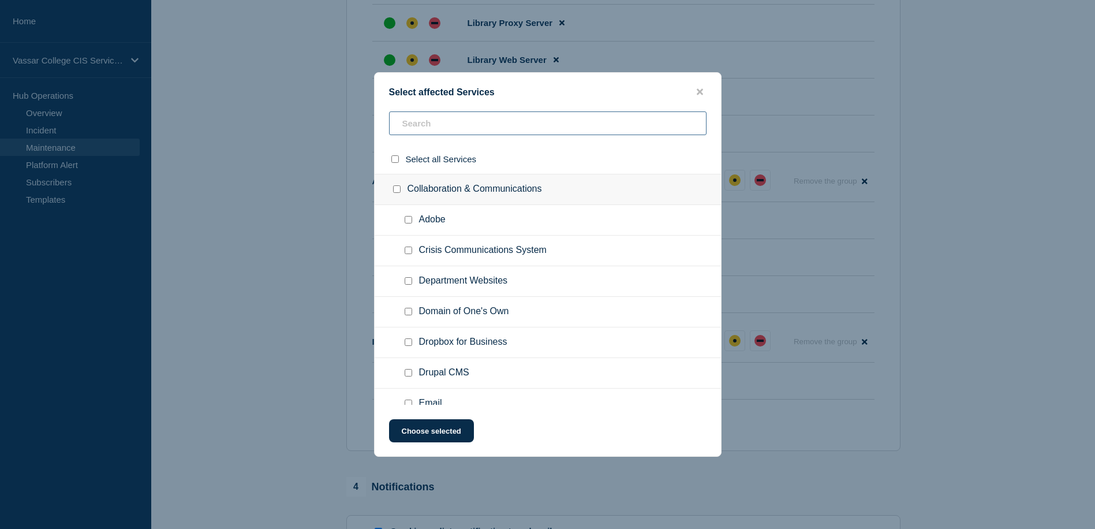
click at [440, 122] on input "text" at bounding box center [547, 123] width 317 height 24
type input "w"
checkbox input "true"
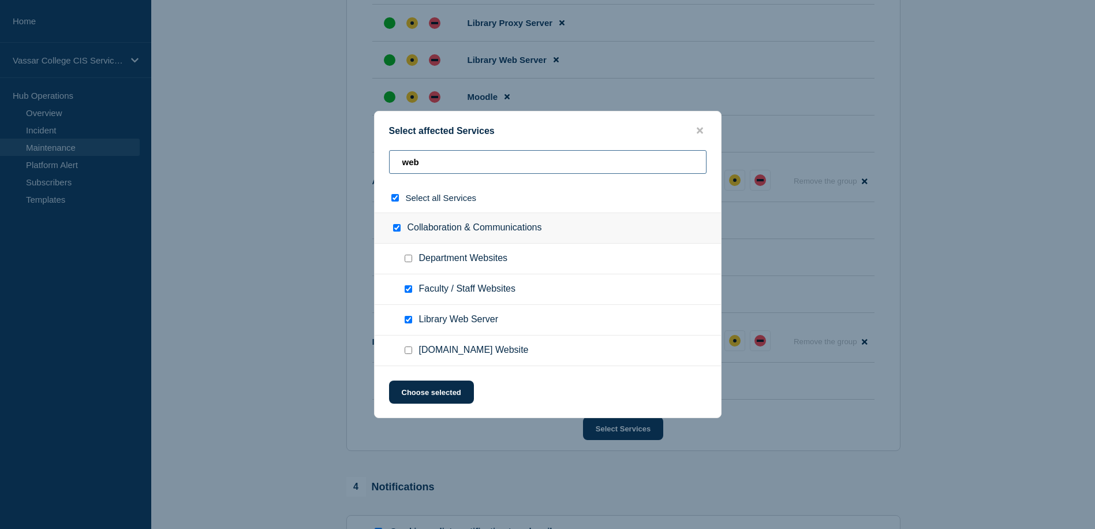
type input "web"
checkbox input "true"
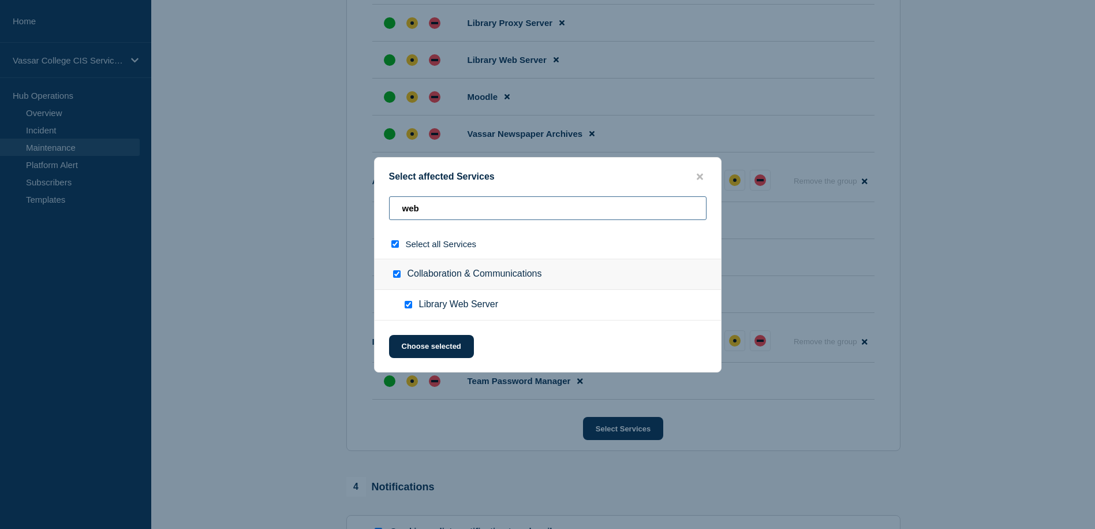
type input "web"
checkbox input "false"
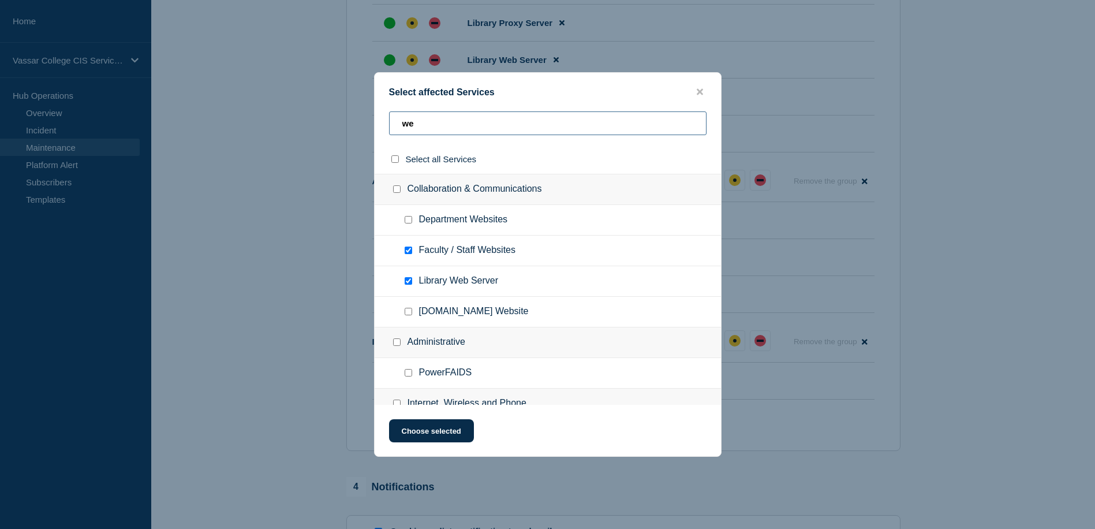
type input "w"
checkbox input "false"
type input "w"
checkbox input "true"
type input "wor"
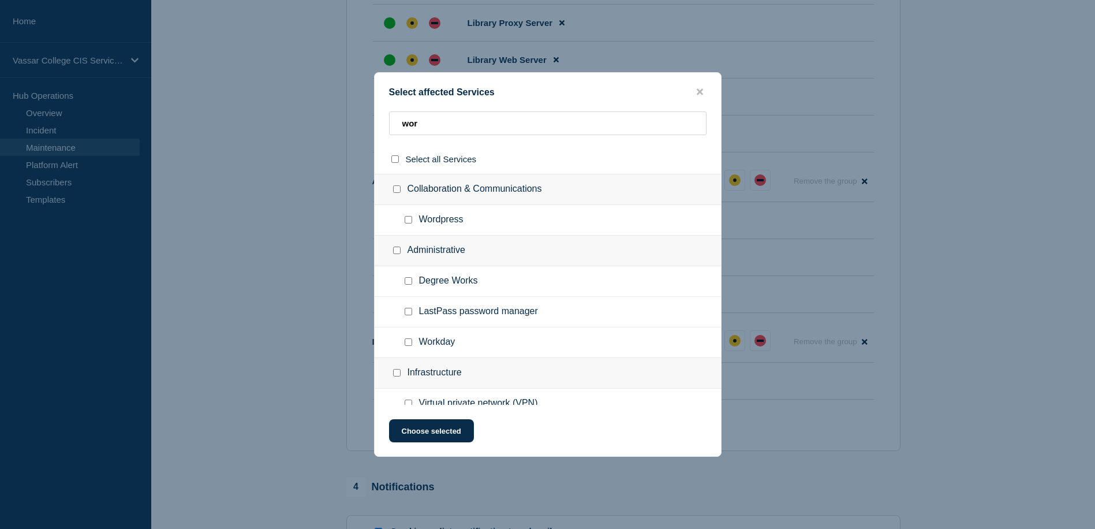
click at [412, 223] on div at bounding box center [410, 220] width 17 height 12
click at [408, 221] on input "Wordpress checkbox" at bounding box center [409, 220] width 8 height 8
checkbox input "true"
click at [444, 442] on button "Choose selected" at bounding box center [431, 430] width 85 height 23
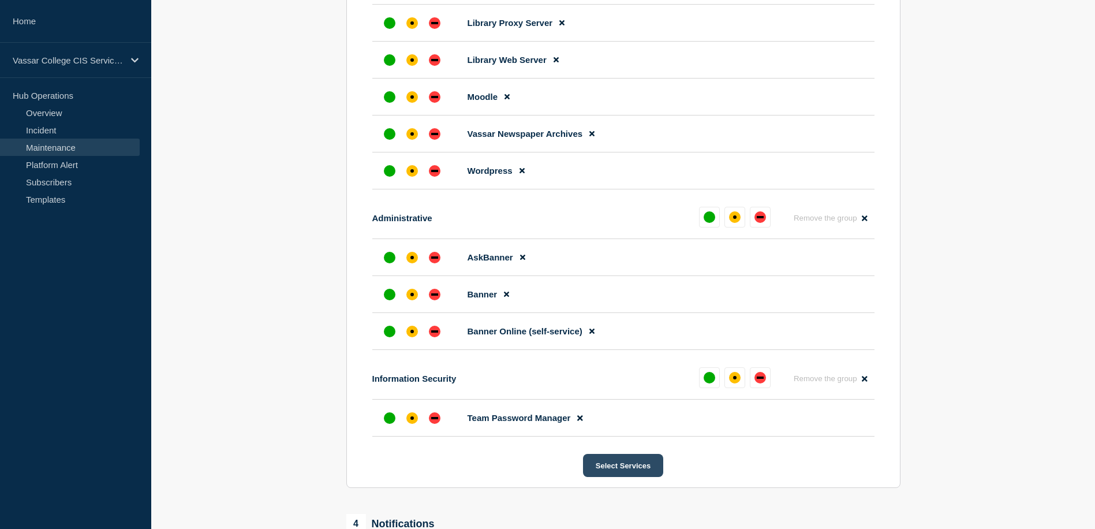
click at [639, 477] on button "Select Services" at bounding box center [623, 465] width 80 height 23
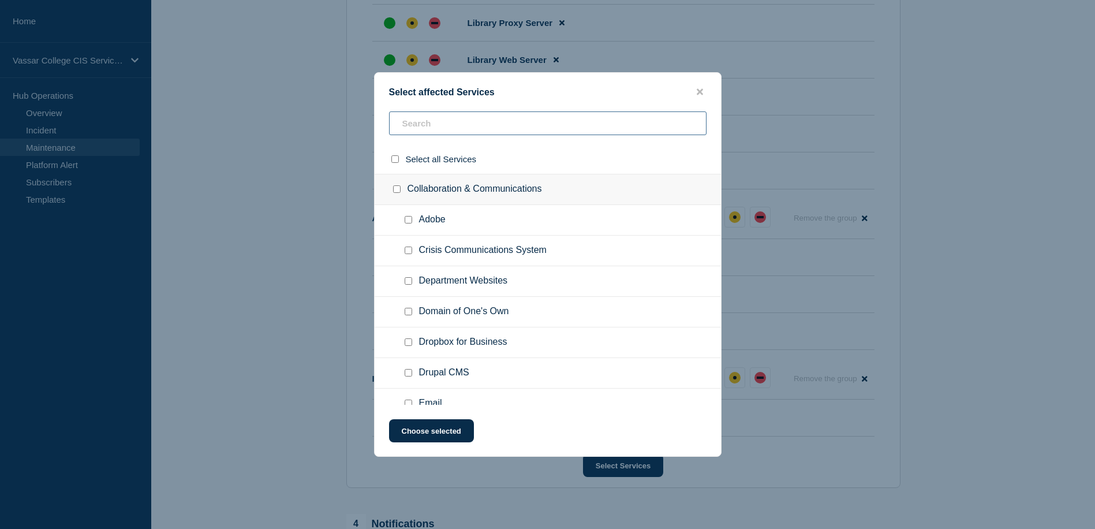
click at [415, 133] on input "text" at bounding box center [547, 123] width 317 height 24
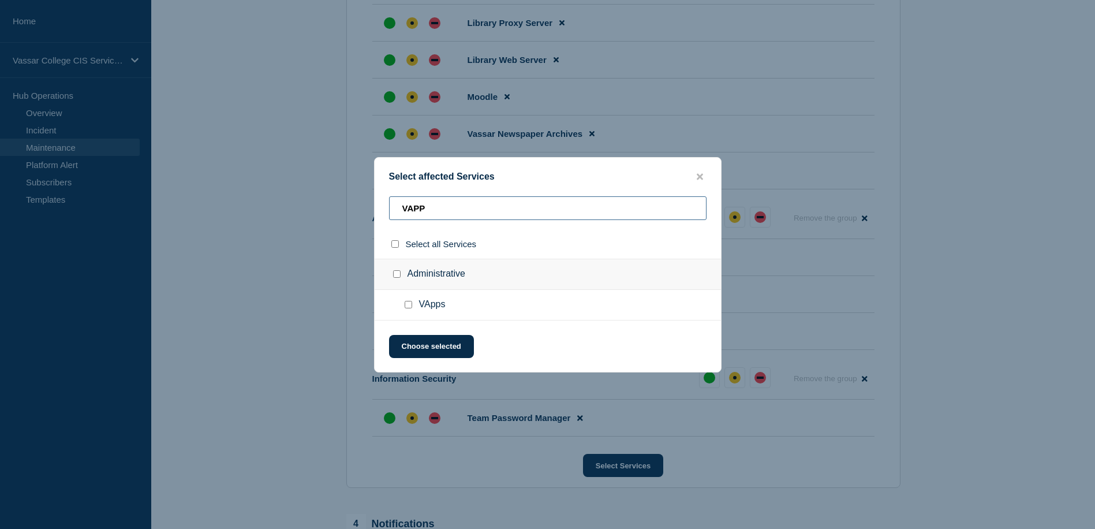
type input "VAPP"
click at [410, 305] on input "VApps checkbox" at bounding box center [409, 305] width 8 height 8
checkbox input "true"
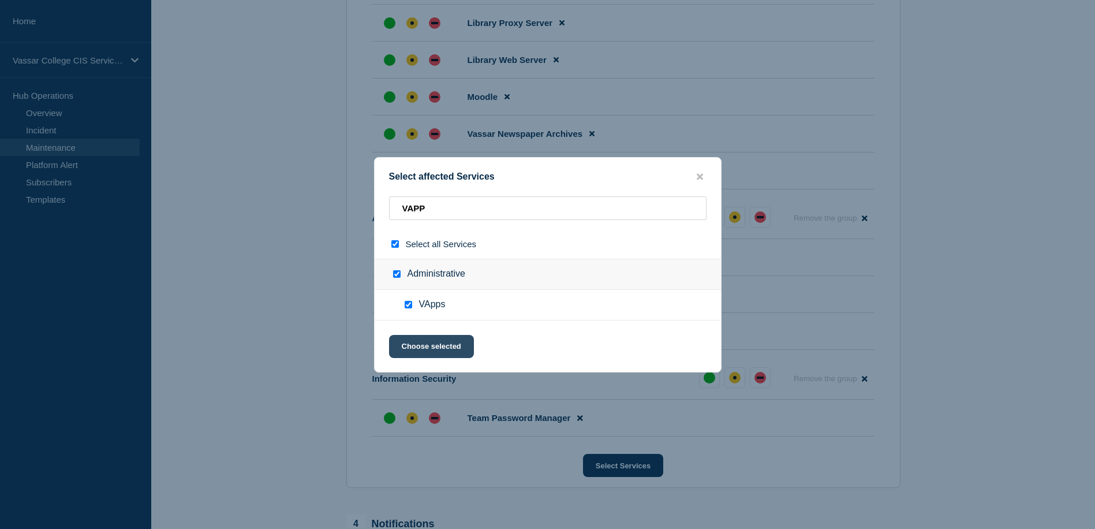
click at [434, 342] on button "Choose selected" at bounding box center [431, 346] width 85 height 23
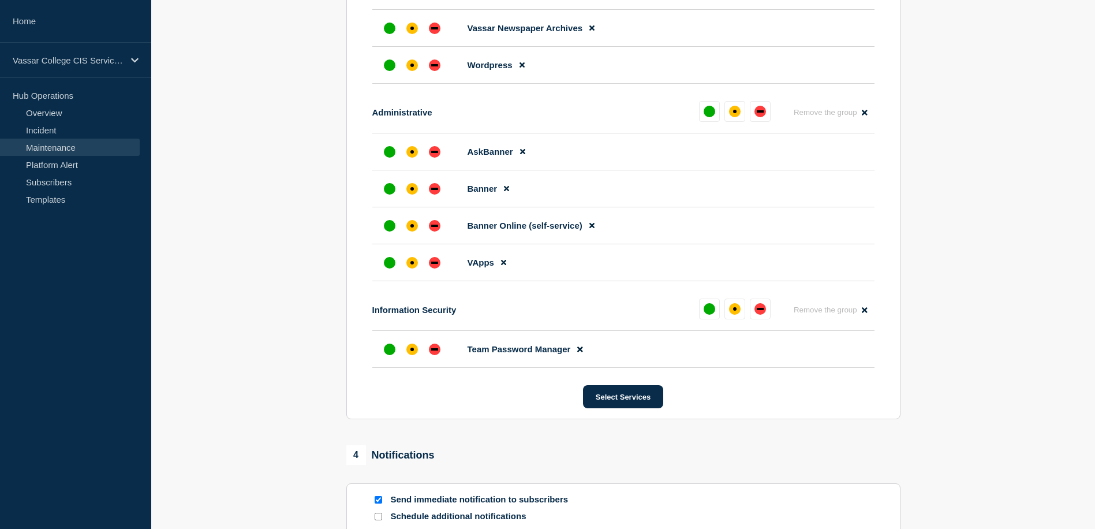
scroll to position [918, 0]
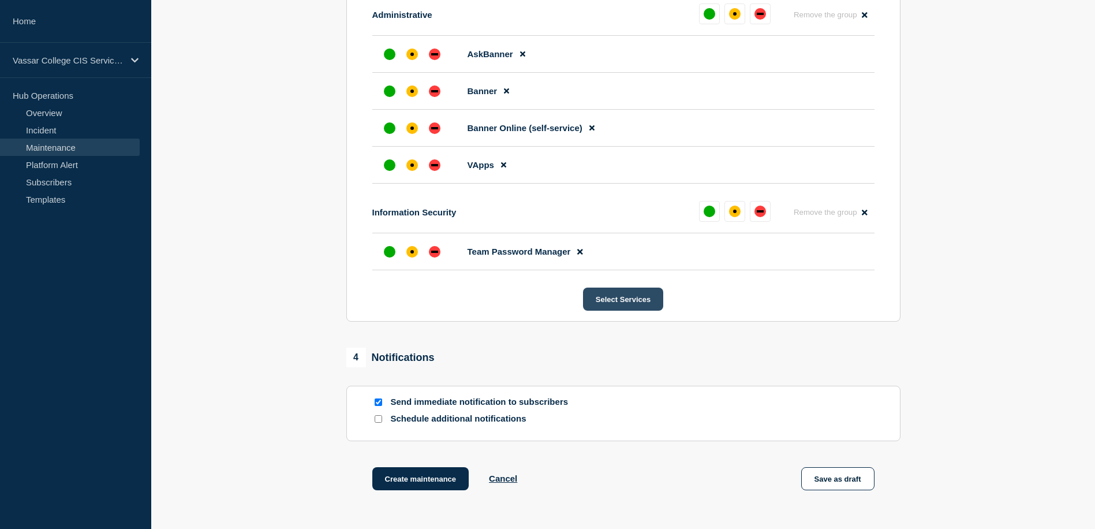
click at [641, 310] on button "Select Services" at bounding box center [623, 298] width 80 height 23
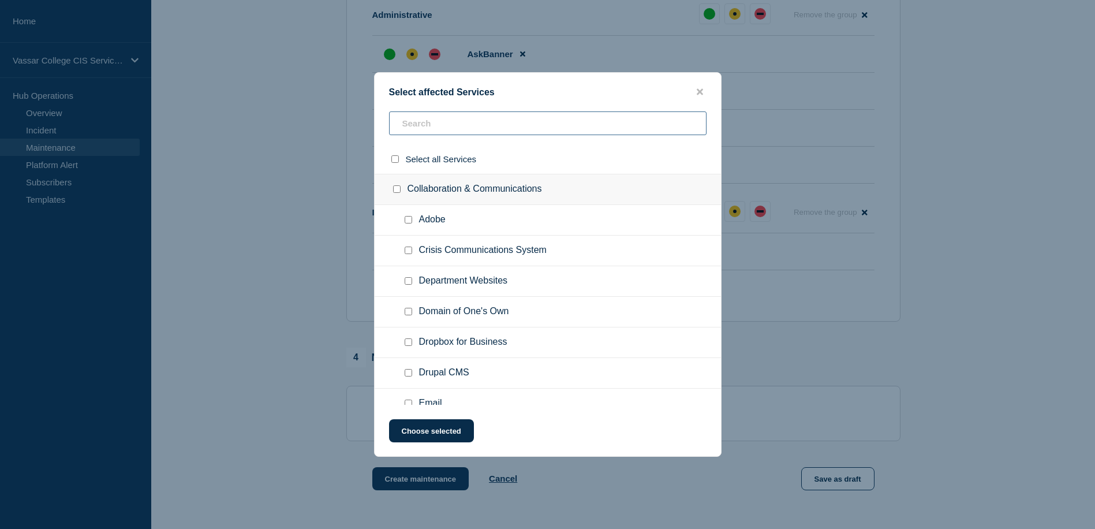
click at [466, 121] on input "text" at bounding box center [547, 123] width 317 height 24
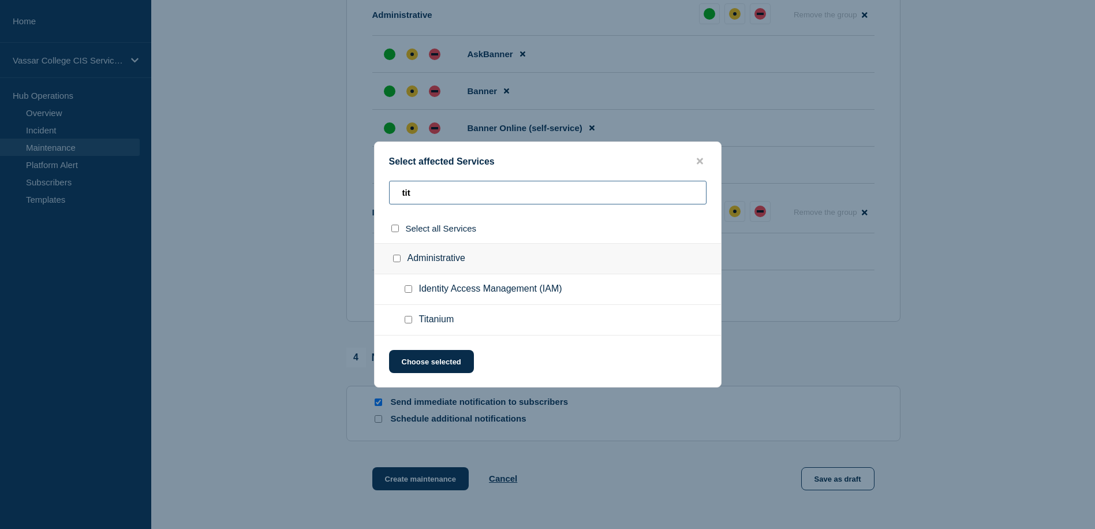
type input "tit"
click at [412, 321] on div at bounding box center [410, 320] width 17 height 12
click at [410, 323] on input "Titanium checkbox" at bounding box center [409, 320] width 8 height 8
checkbox input "true"
click at [428, 370] on button "Choose selected" at bounding box center [431, 361] width 85 height 23
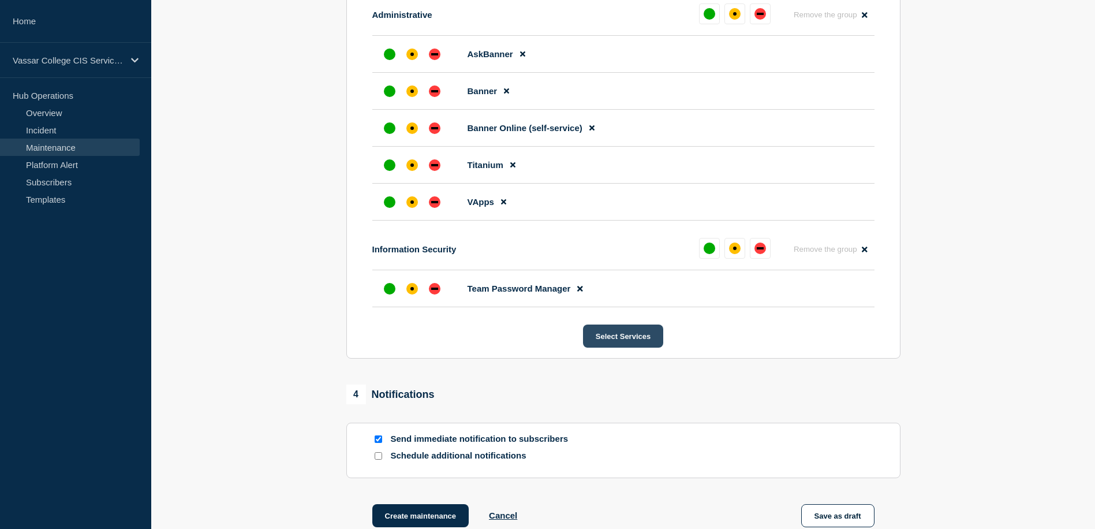
click at [649, 347] on button "Select Services" at bounding box center [623, 335] width 80 height 23
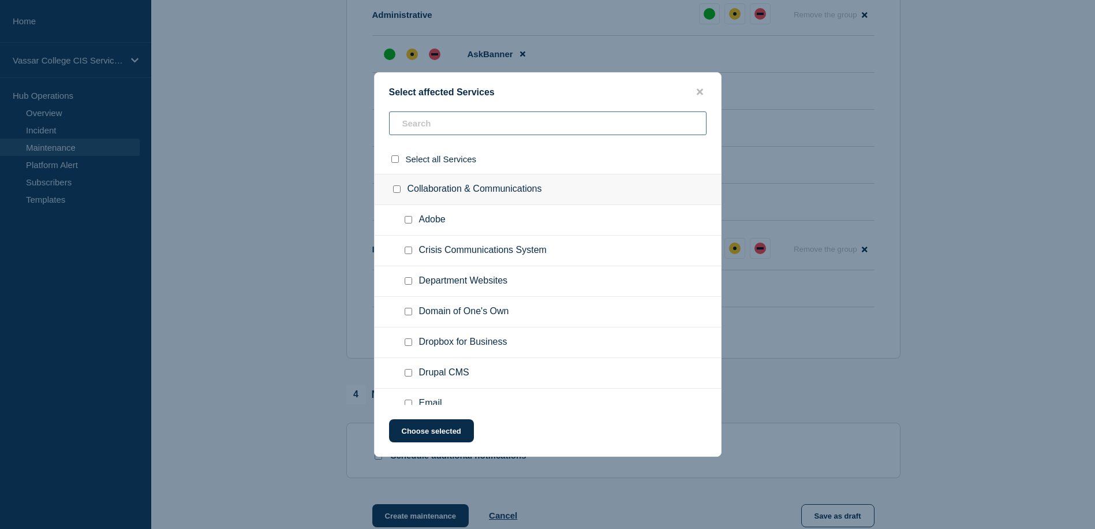
click at [469, 122] on input "text" at bounding box center [547, 123] width 317 height 24
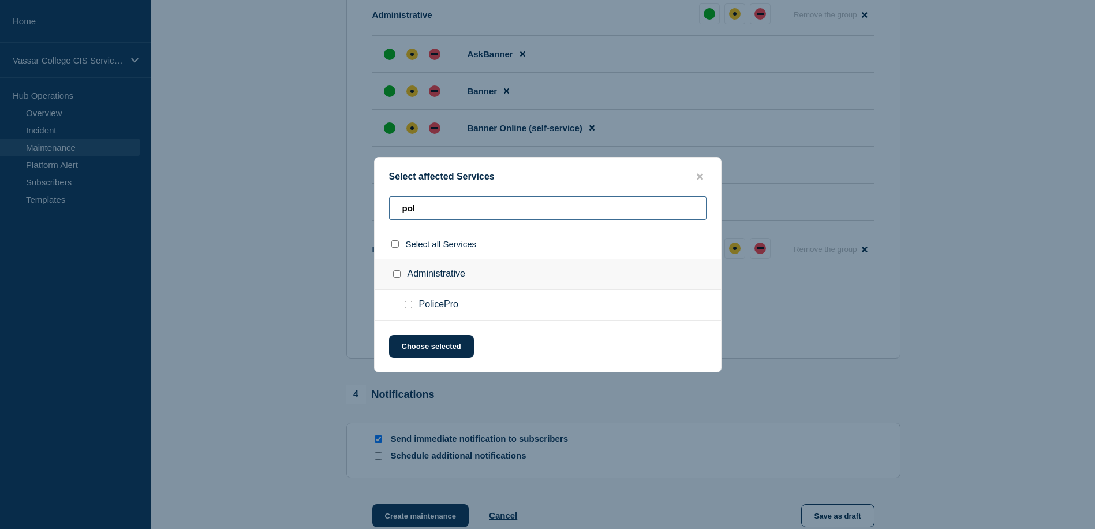
type input "pol"
click at [407, 307] on input "PolicePro checkbox" at bounding box center [409, 305] width 8 height 8
checkbox input "true"
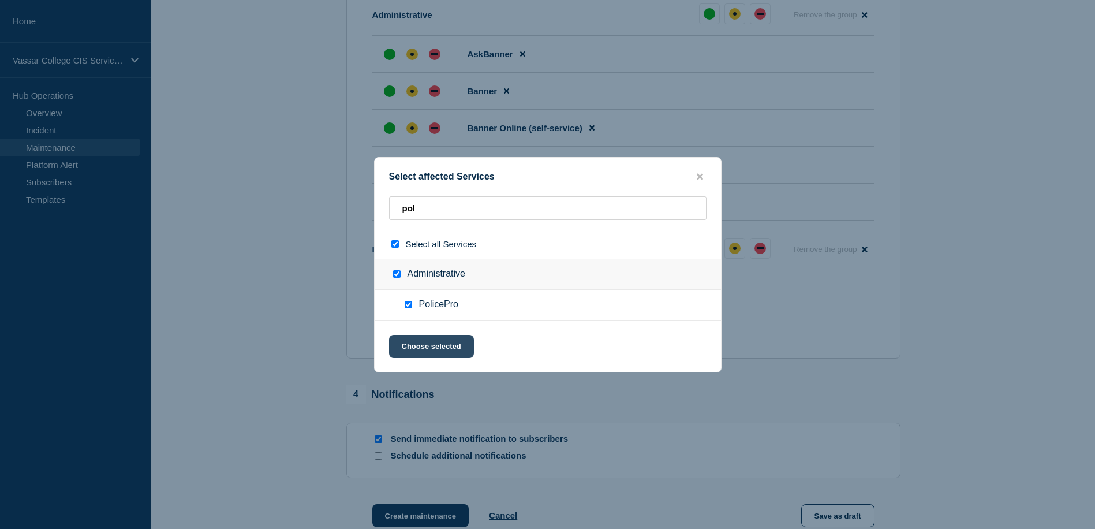
click at [429, 349] on button "Choose selected" at bounding box center [431, 346] width 85 height 23
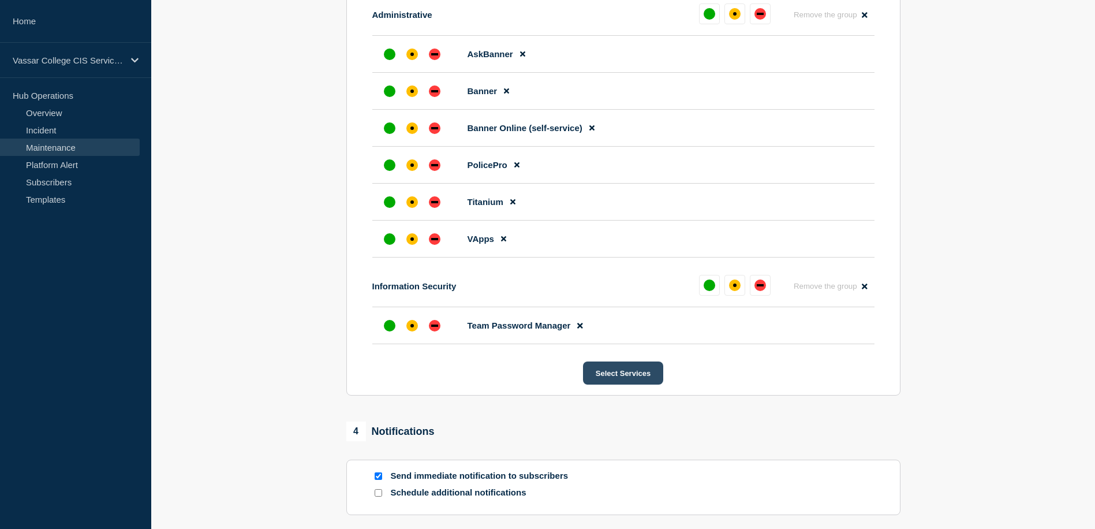
click at [636, 384] on button "Select Services" at bounding box center [623, 372] width 80 height 23
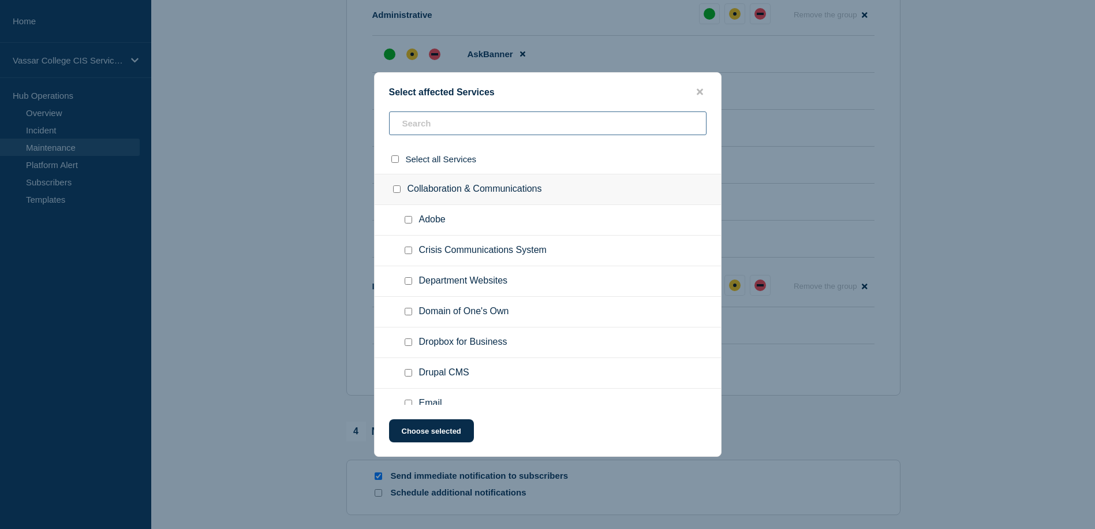
click at [418, 130] on input "text" at bounding box center [547, 123] width 317 height 24
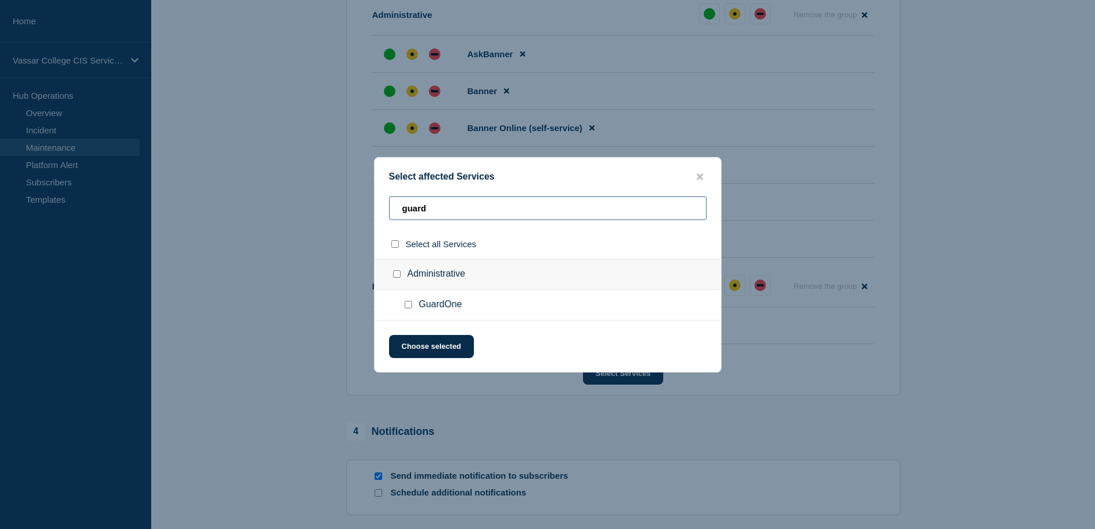
scroll to position [947, 0]
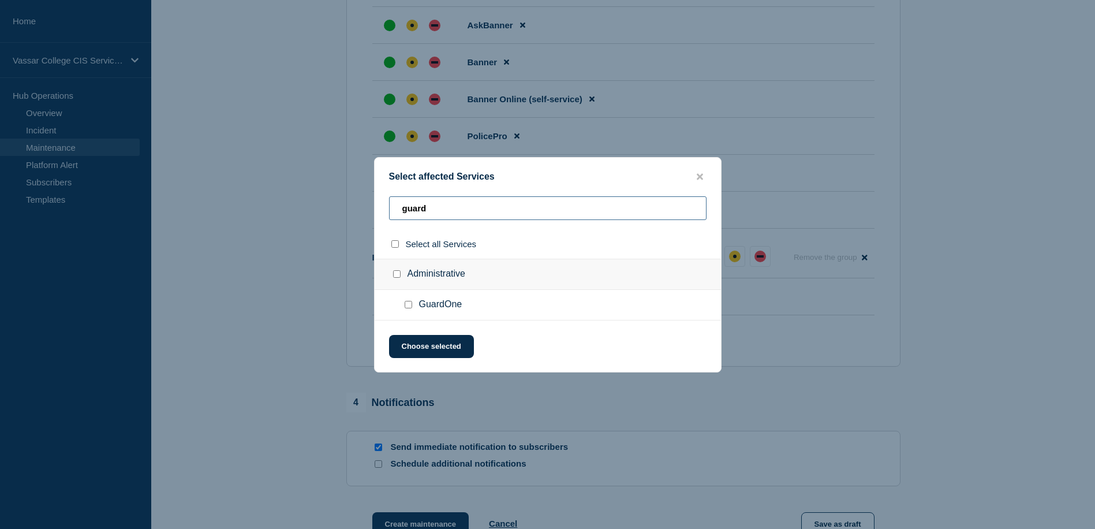
type input "guard"
drag, startPoint x: 409, startPoint y: 306, endPoint x: 413, endPoint y: 316, distance: 10.9
click at [410, 306] on input "GuardOne checkbox" at bounding box center [409, 305] width 8 height 8
checkbox input "true"
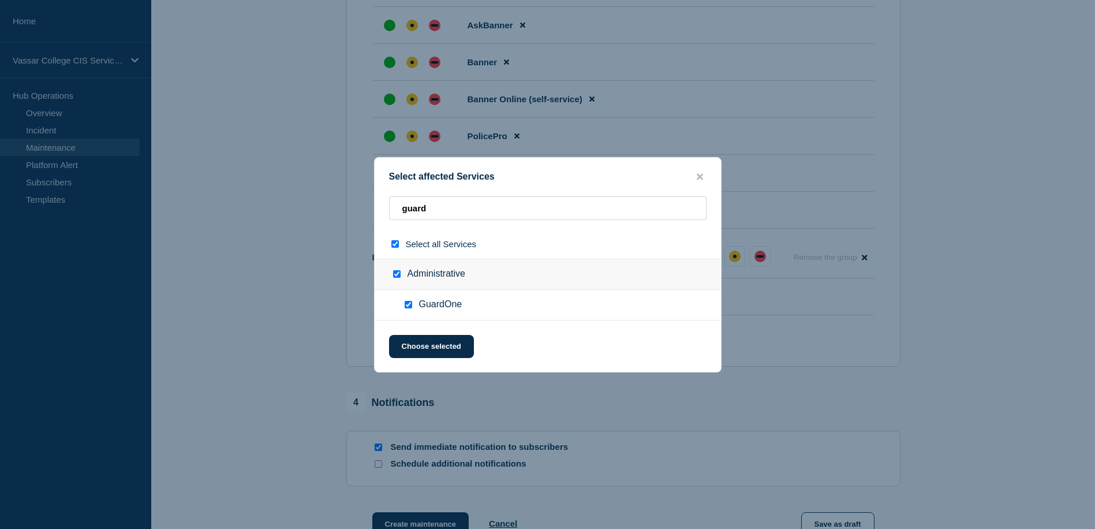
checkbox input "true"
click at [422, 346] on button "Choose selected" at bounding box center [431, 346] width 85 height 23
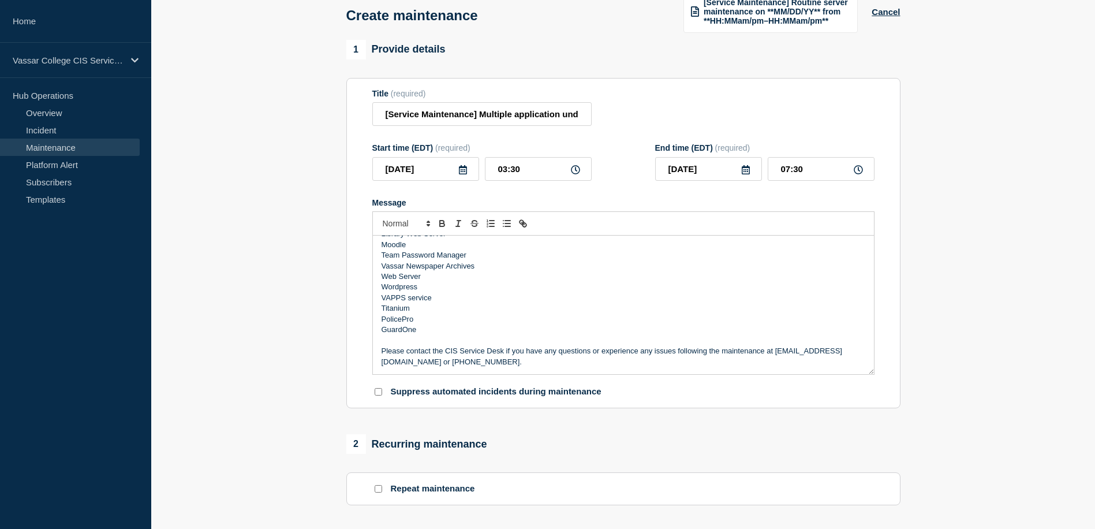
scroll to position [0, 0]
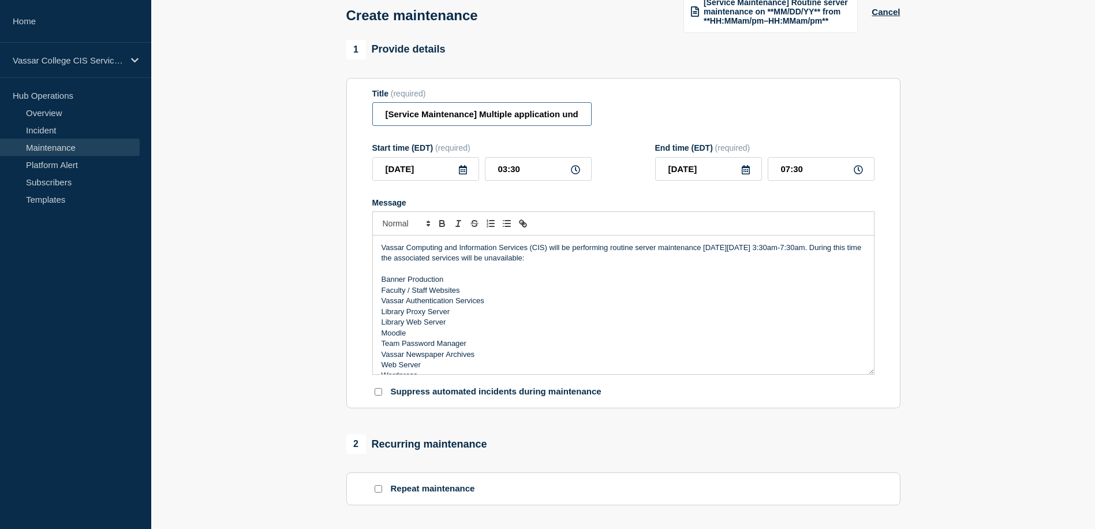
drag, startPoint x: 384, startPoint y: 122, endPoint x: 395, endPoint y: 126, distance: 11.7
click at [384, 122] on input "[Service Maintenance] Multiple application under maintenance maintenance on [DA…" at bounding box center [481, 114] width 219 height 24
click at [509, 122] on input "[Service Maintenance] Multiple application under maintenance maintenance on [DA…" at bounding box center [481, 114] width 219 height 24
click at [516, 122] on input "[Service Maintenance] Multiple application under maintenance maintenance on [DA…" at bounding box center [481, 114] width 219 height 24
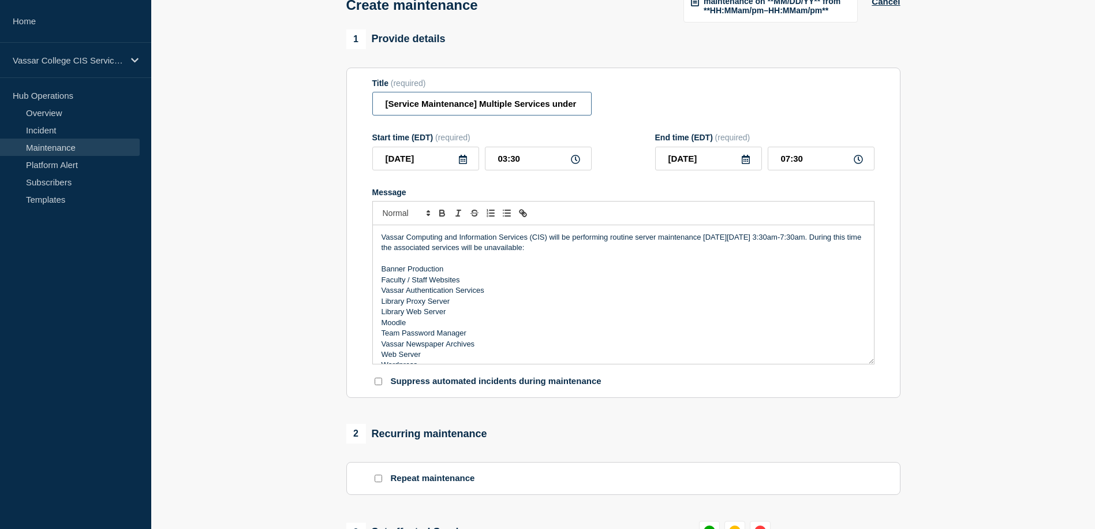
scroll to position [80, 0]
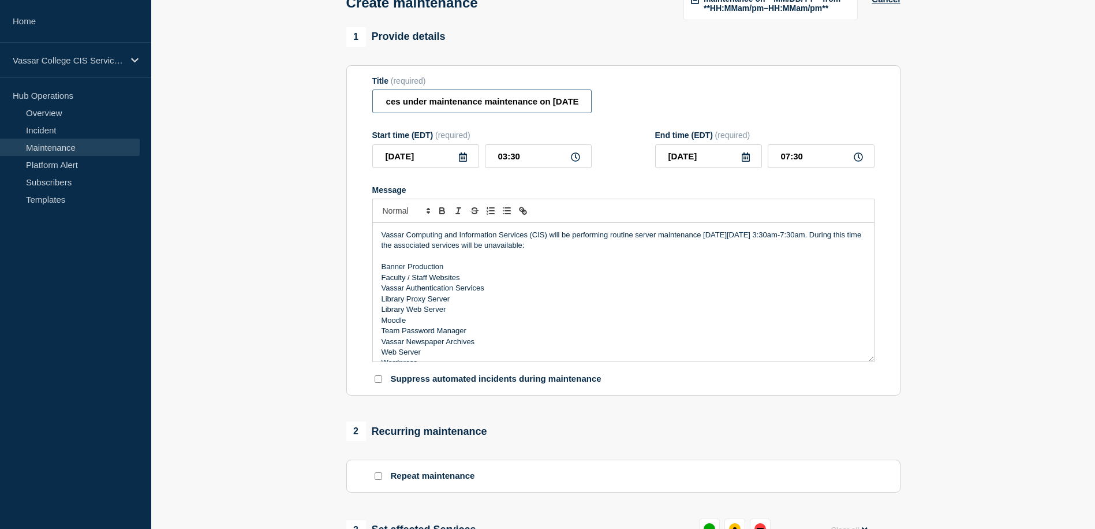
drag, startPoint x: 546, startPoint y: 108, endPoint x: 579, endPoint y: 111, distance: 32.4
click at [579, 111] on input "[Service Maintenance] Multiple Services under maintenance maintenance on [DATE]…" at bounding box center [481, 101] width 219 height 24
click at [444, 110] on input "[Service Maintenance] Multiple Services under maintenance maintenance on [DATE]…" at bounding box center [481, 101] width 219 height 24
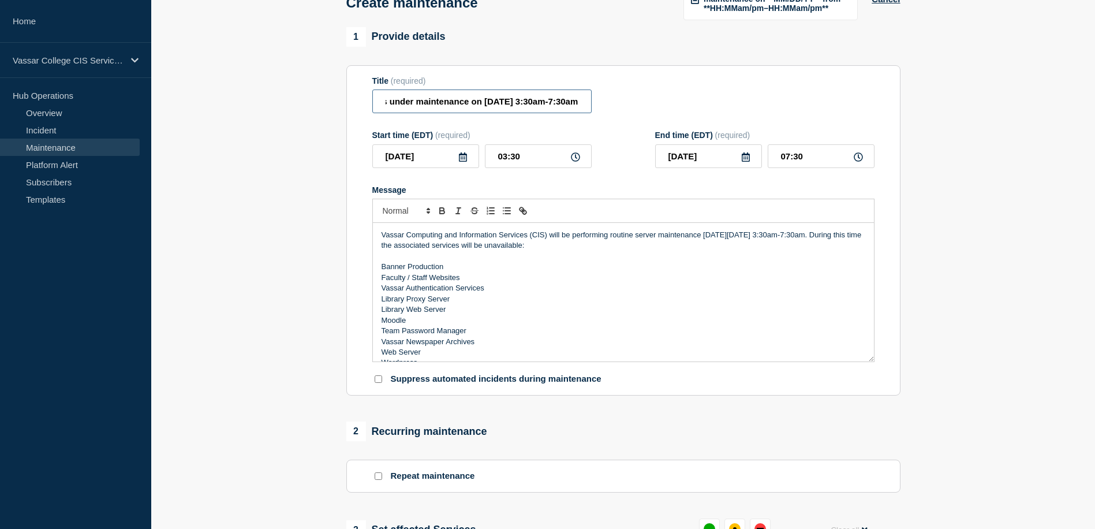
scroll to position [0, 193]
drag, startPoint x: 494, startPoint y: 107, endPoint x: 584, endPoint y: 108, distance: 90.0
click at [584, 108] on input "[Service Maintenance] Multiple Services under maintenance on [DATE] 3:30am-7:30…" at bounding box center [481, 101] width 219 height 24
type input "[Service Maintenance] Multiple Services under maintenance on [DATE] 3:30am-7:30…"
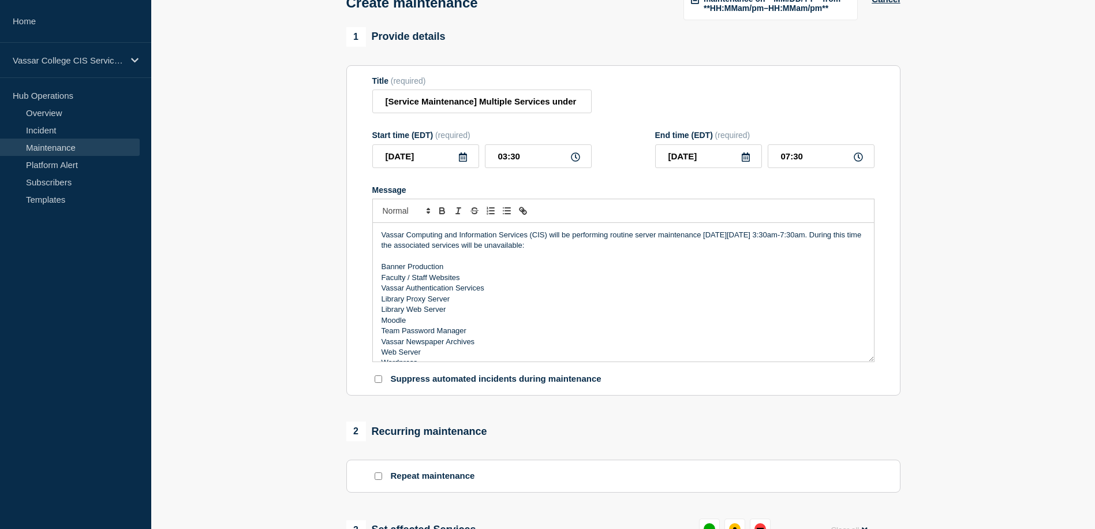
click at [621, 168] on div "Start time (EDT) (required) [DATE] 03:30 End time (EDT) (required) [DATE] 07:30" at bounding box center [623, 149] width 502 height 38
click at [645, 249] on p "Vassar Computing and Information Services (CIS) will be performing routine serv…" at bounding box center [623, 240] width 484 height 21
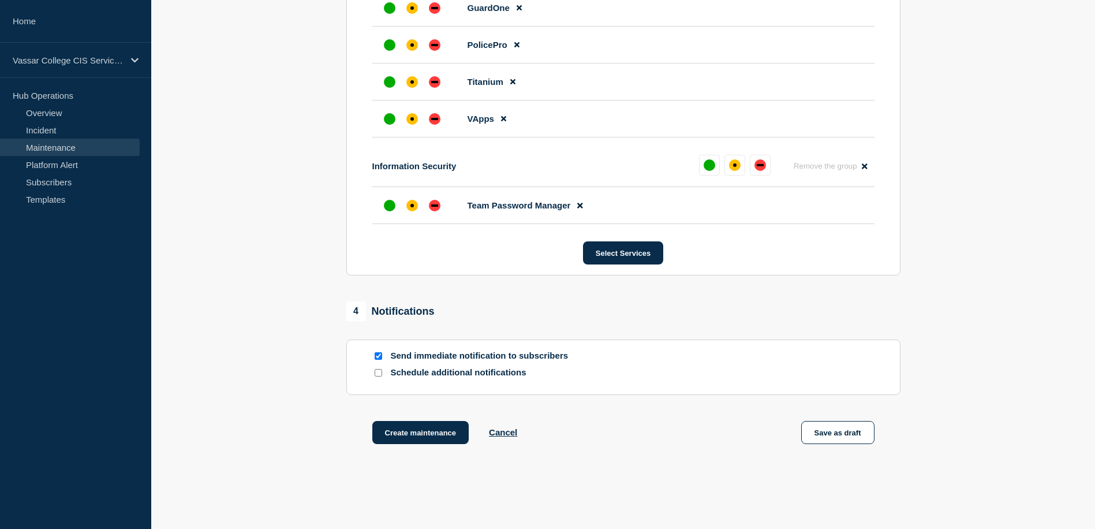
scroll to position [1178, 0]
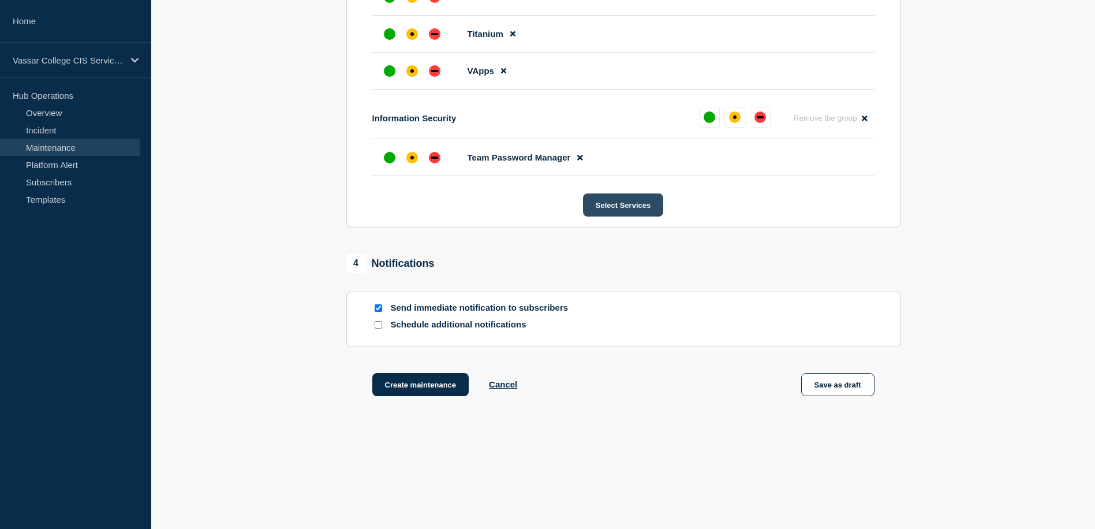
click at [645, 199] on button "Select Services" at bounding box center [623, 204] width 80 height 23
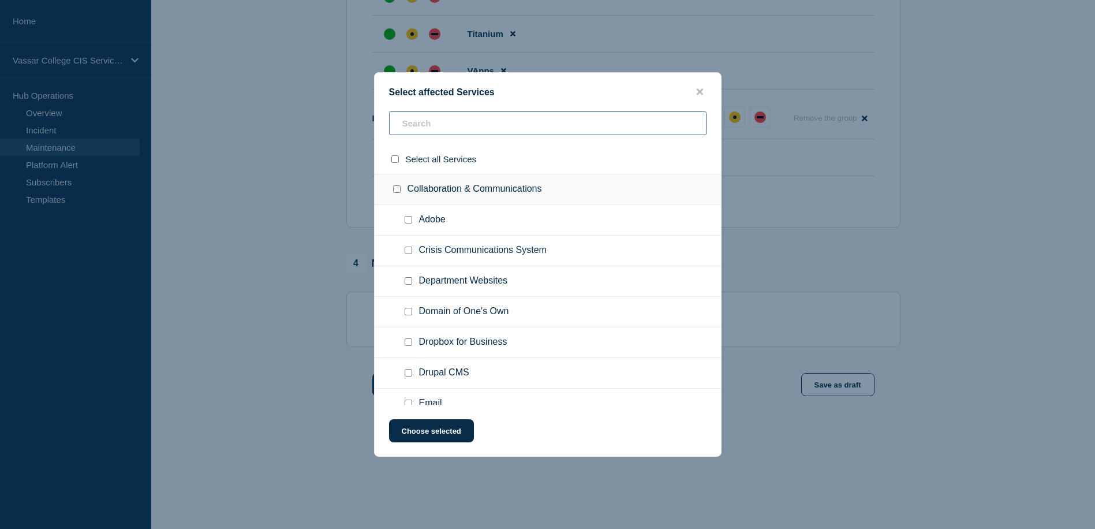
click at [564, 123] on input "text" at bounding box center [547, 123] width 317 height 24
type input "onr"
checkbox input "true"
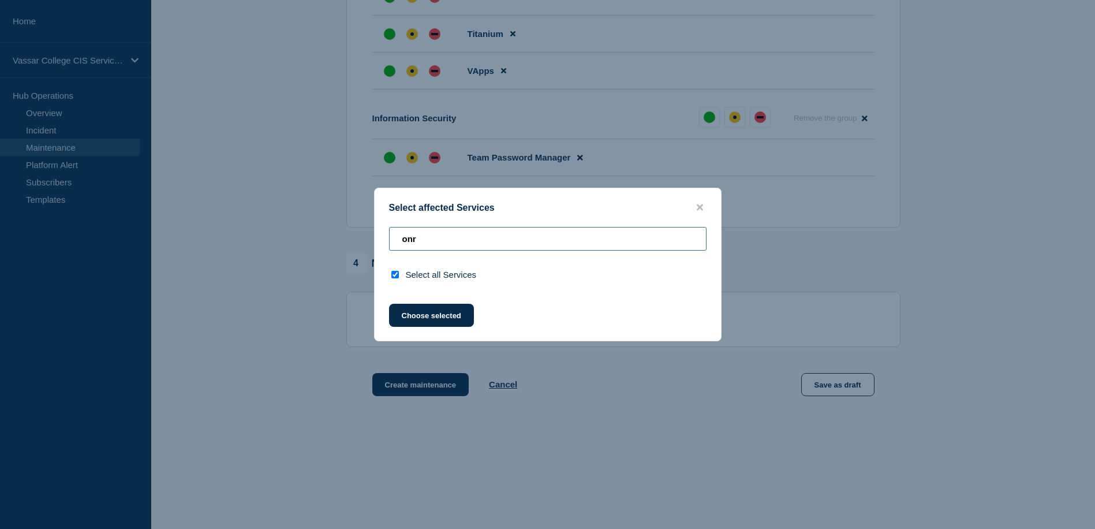
type input "on"
checkbox input "false"
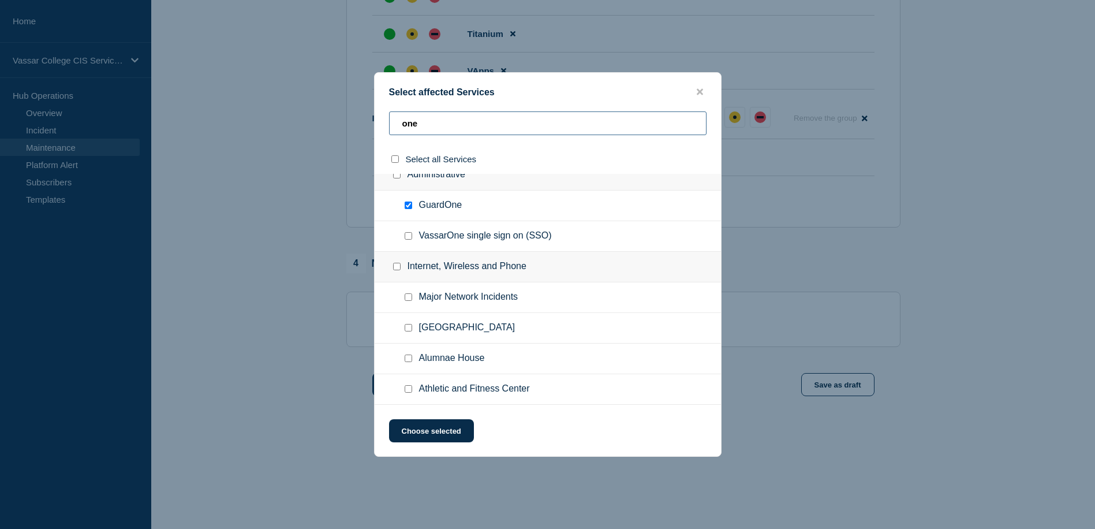
scroll to position [108, 0]
type input "onel"
checkbox input "true"
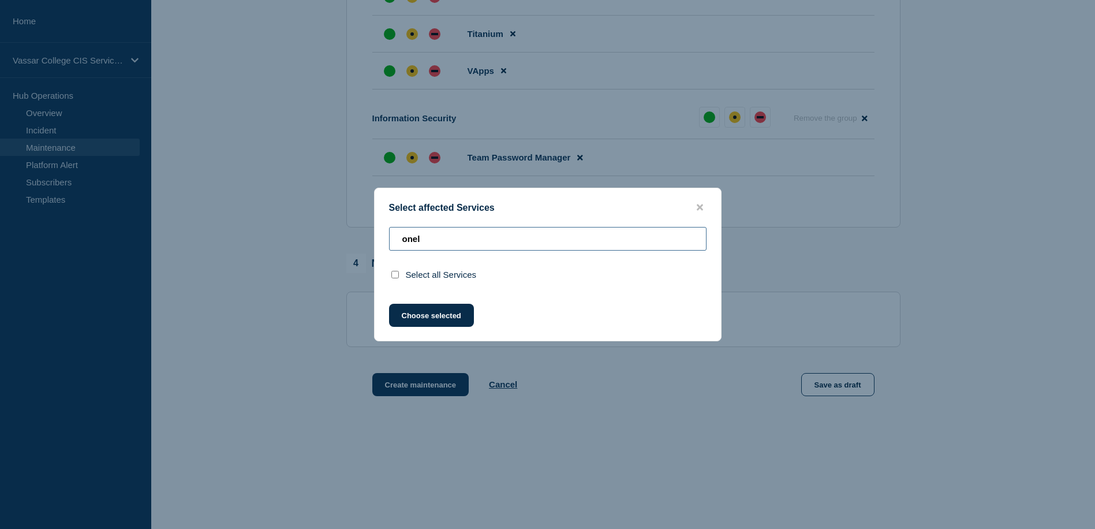
type input "one"
checkbox input "false"
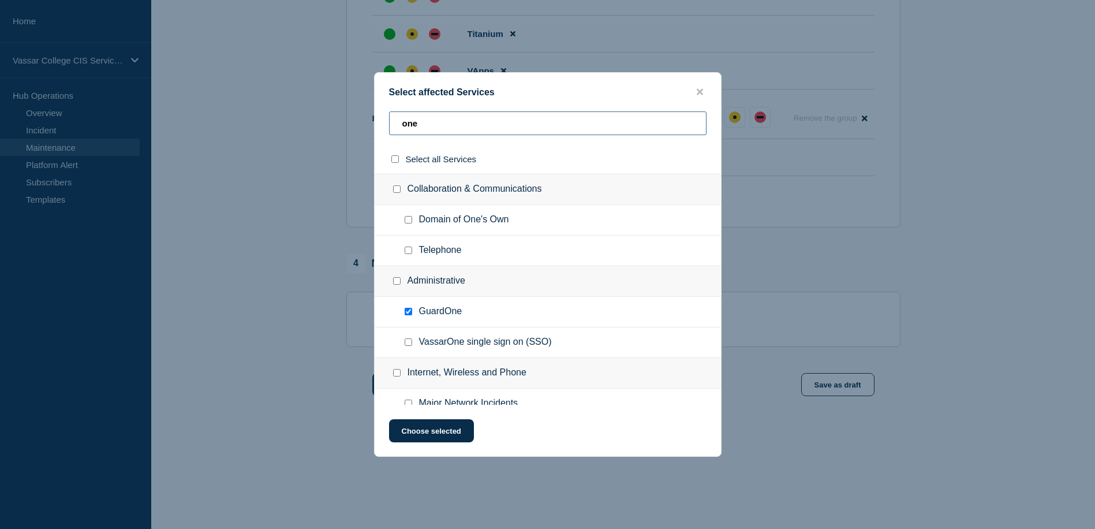
type input "one"
click at [426, 346] on span "VassarOne single sign on (SSO)" at bounding box center [485, 342] width 133 height 12
click at [409, 346] on input "VassarOne single sign on (SSO) checkbox" at bounding box center [409, 342] width 8 height 8
checkbox input "true"
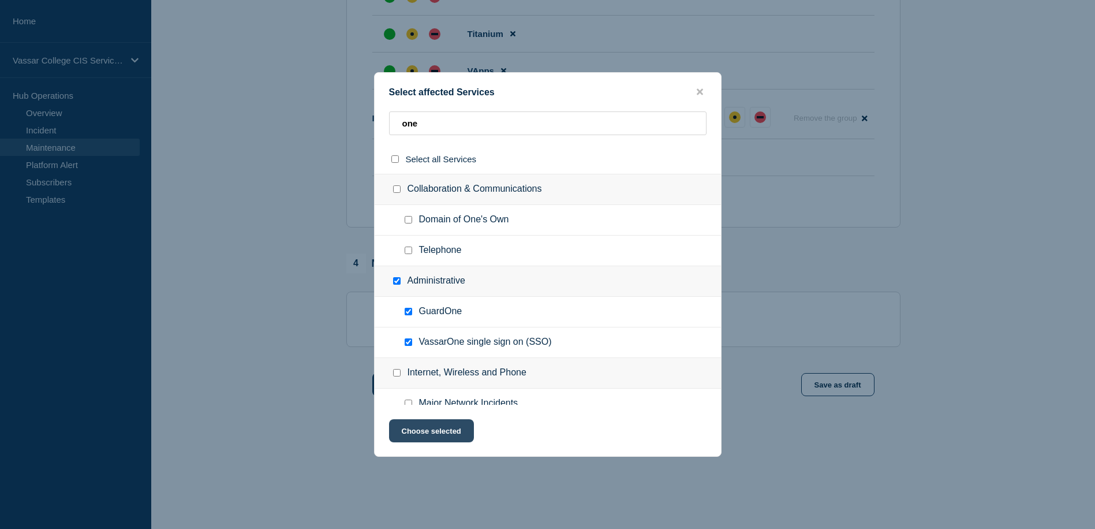
click at [448, 437] on button "Choose selected" at bounding box center [431, 430] width 85 height 23
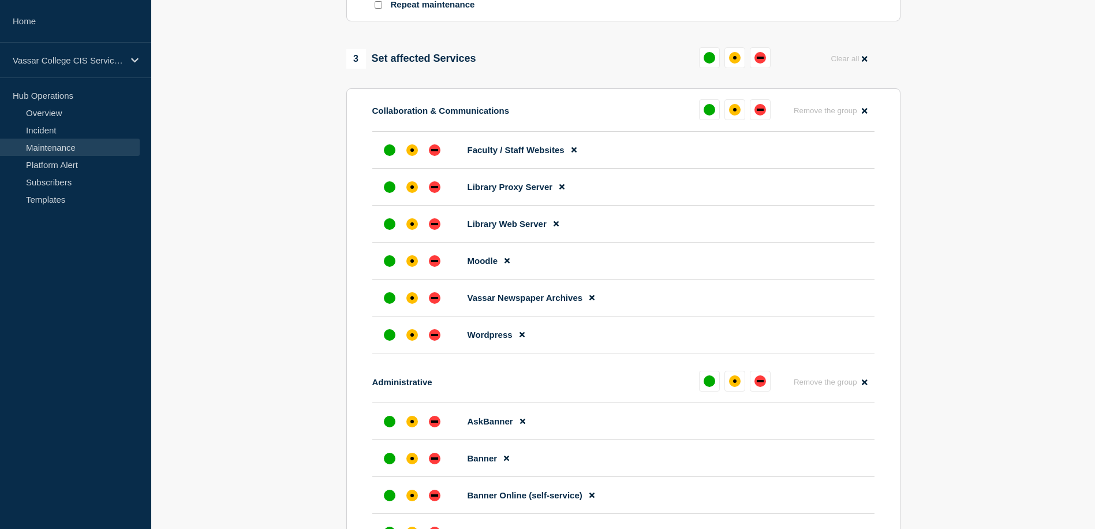
scroll to position [560, 0]
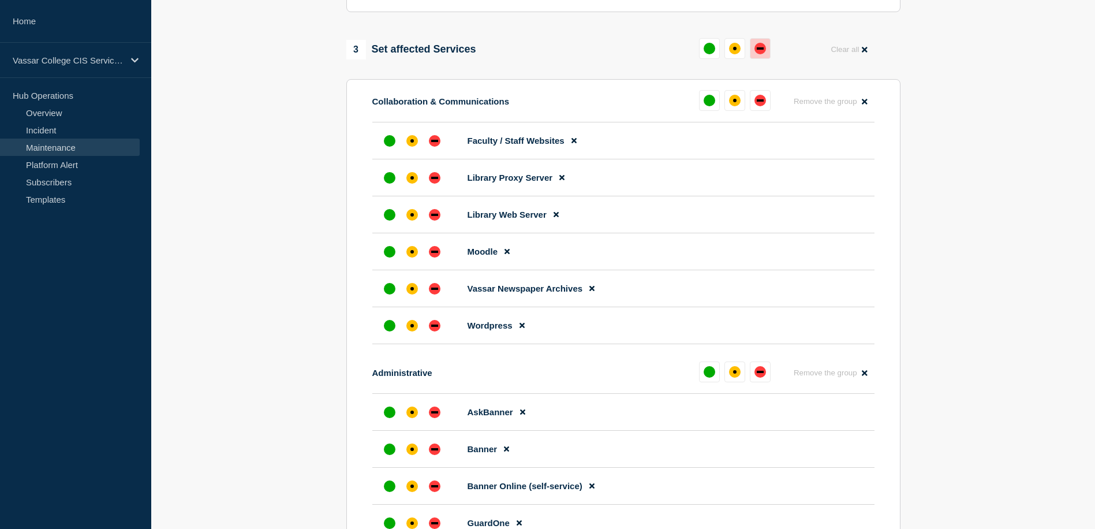
click at [757, 54] on div "down" at bounding box center [760, 49] width 12 height 12
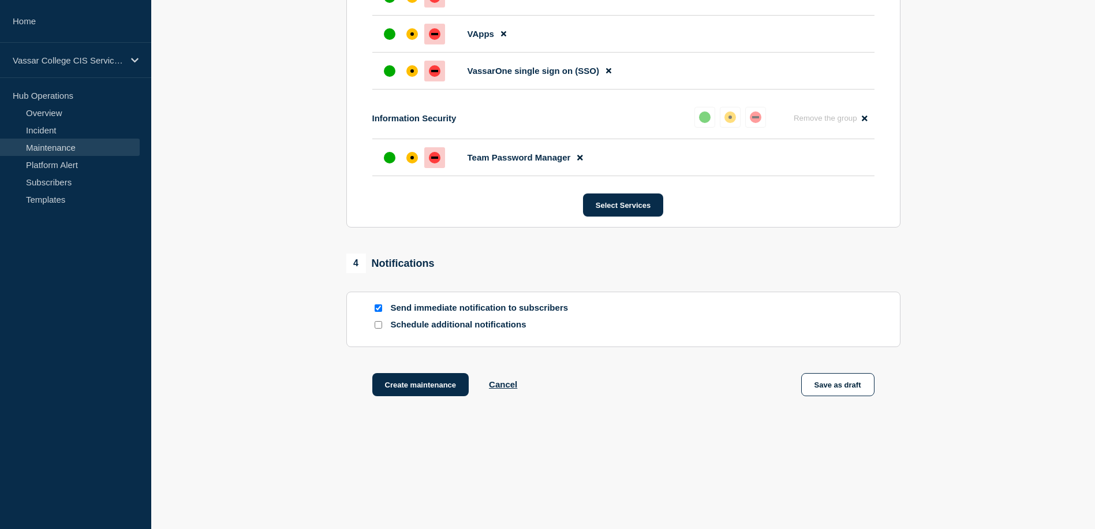
scroll to position [1217, 0]
click at [407, 382] on button "Create maintenance" at bounding box center [420, 384] width 97 height 23
